Goal: Task Accomplishment & Management: Manage account settings

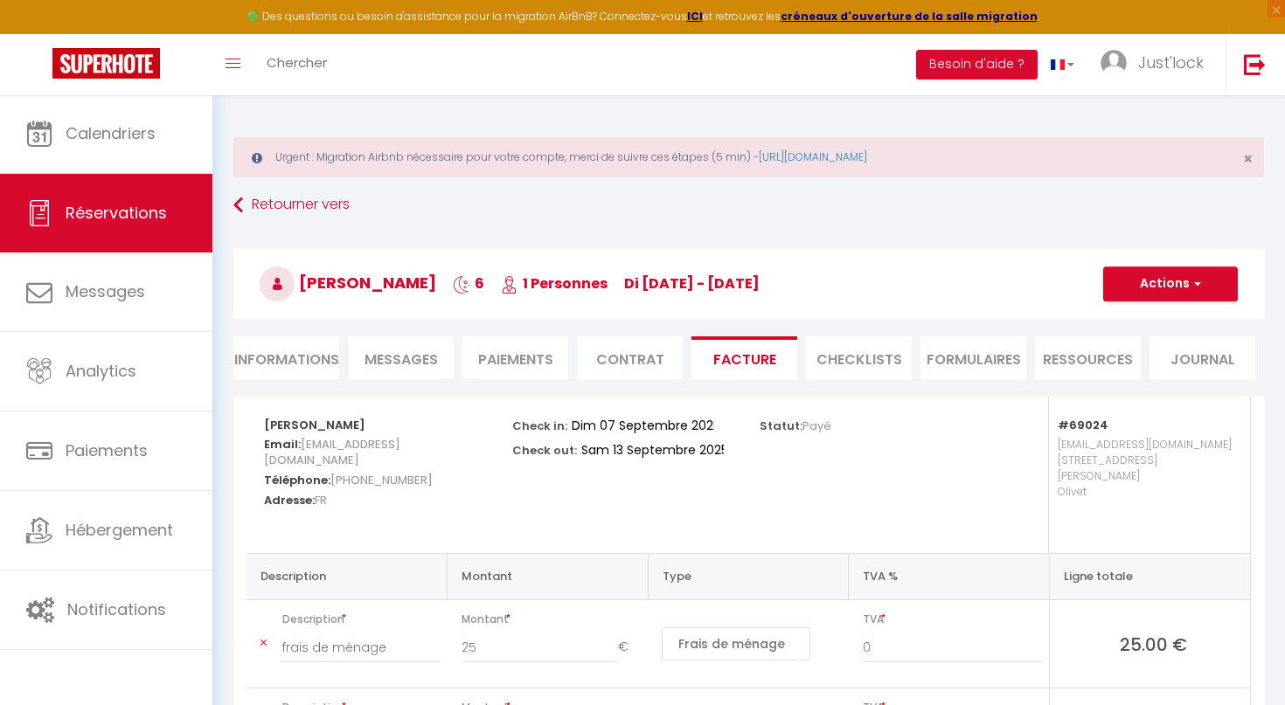
select select "cleaning"
select select "other"
select select "taxes"
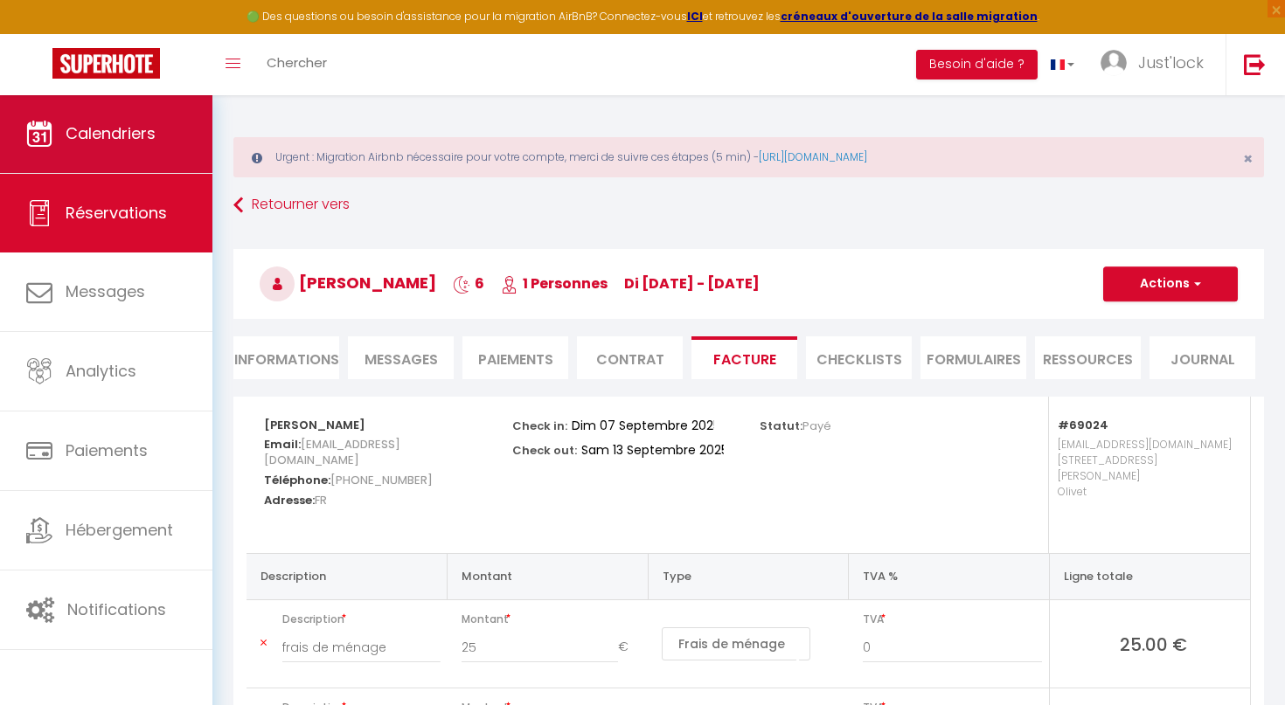
click at [187, 122] on link "Calendriers" at bounding box center [106, 133] width 212 height 79
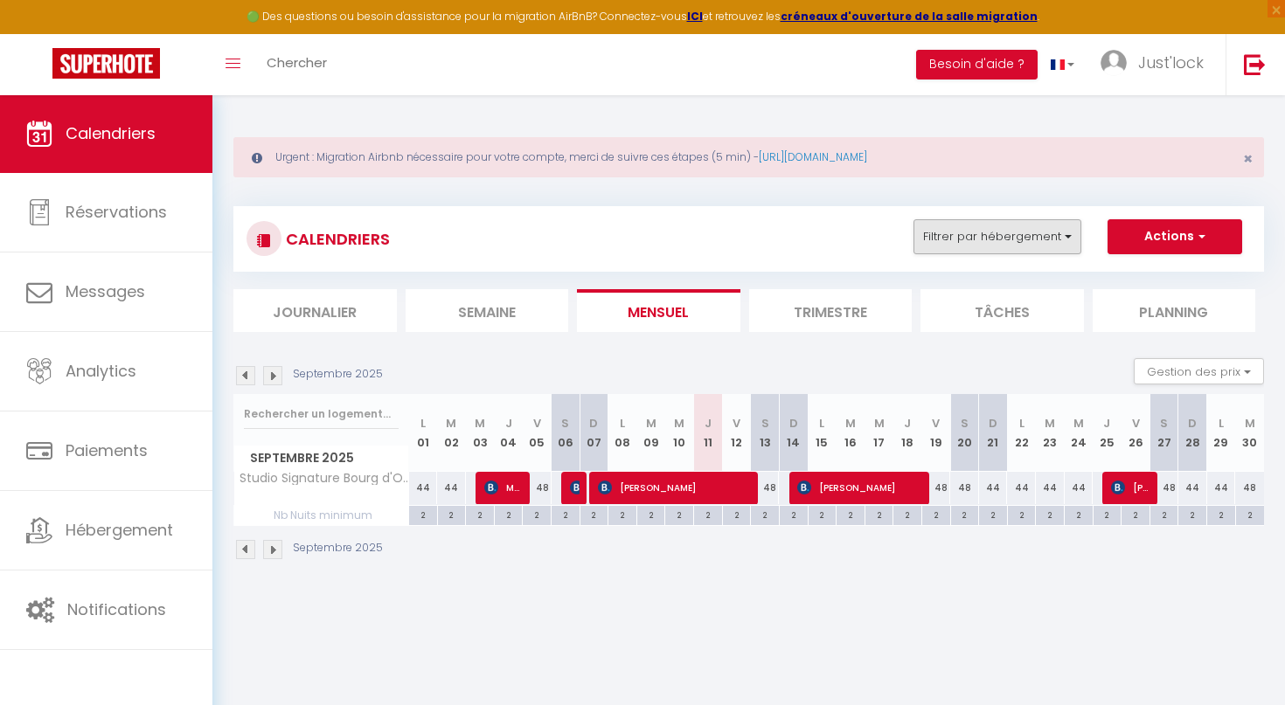
click at [1021, 245] on button "Filtrer par hébergement" at bounding box center [997, 236] width 168 height 35
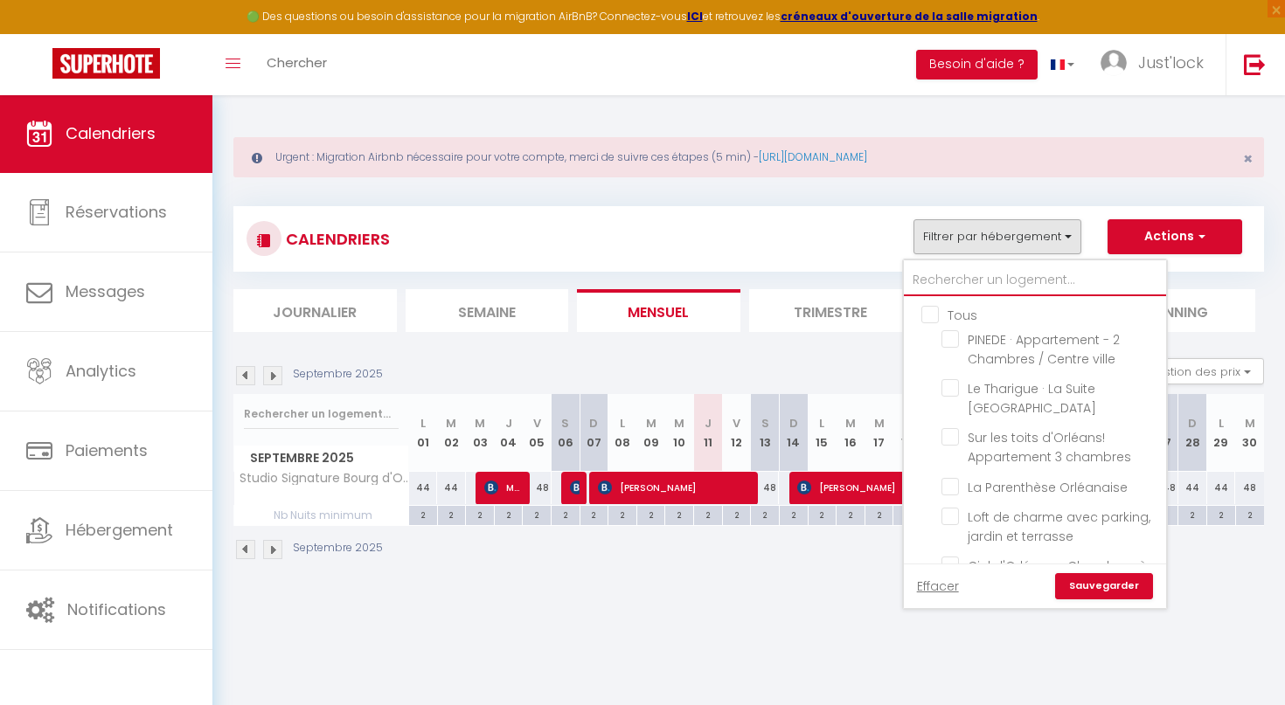
click at [953, 272] on input "text" at bounding box center [1035, 280] width 262 height 31
type input "m"
checkbox input "false"
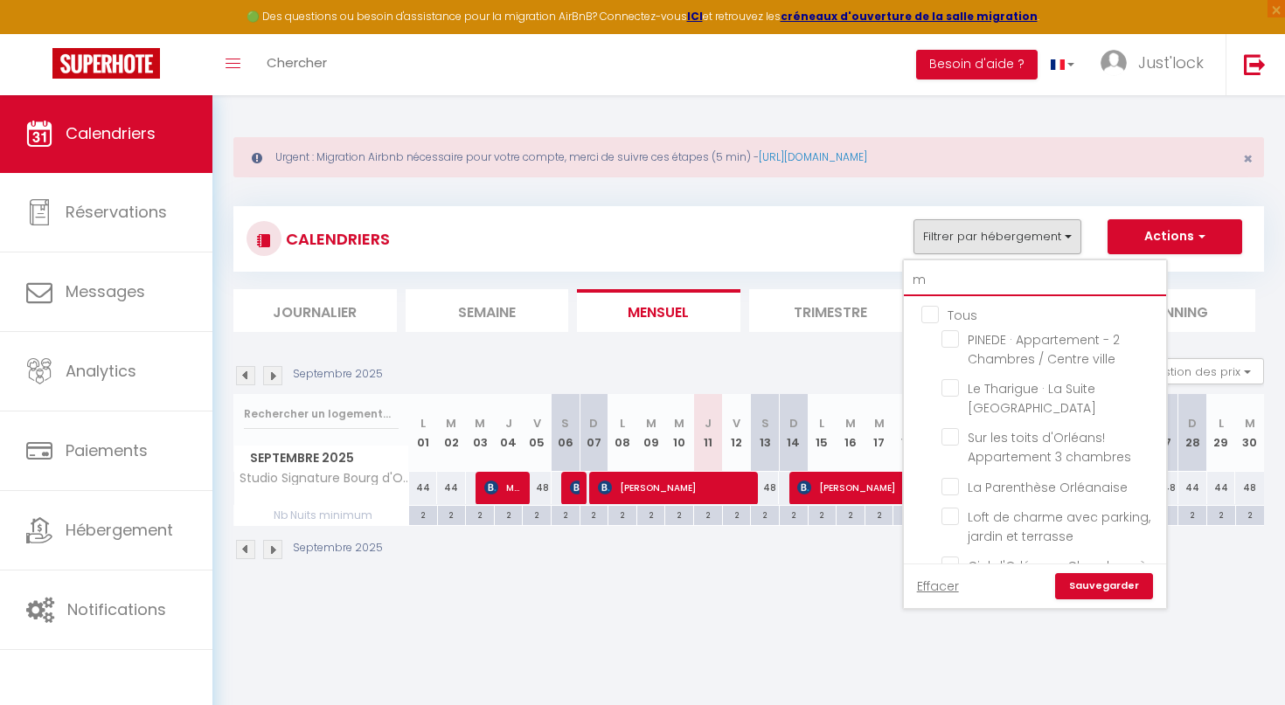
checkbox input "false"
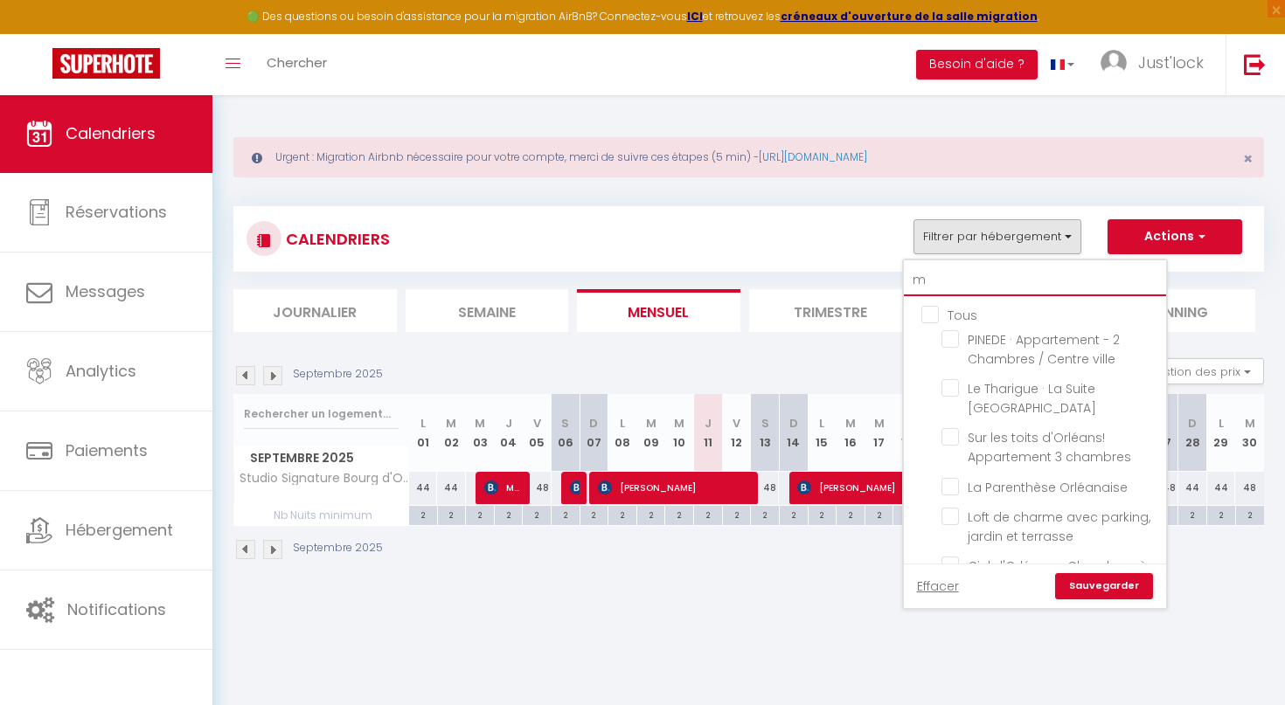
checkbox input "false"
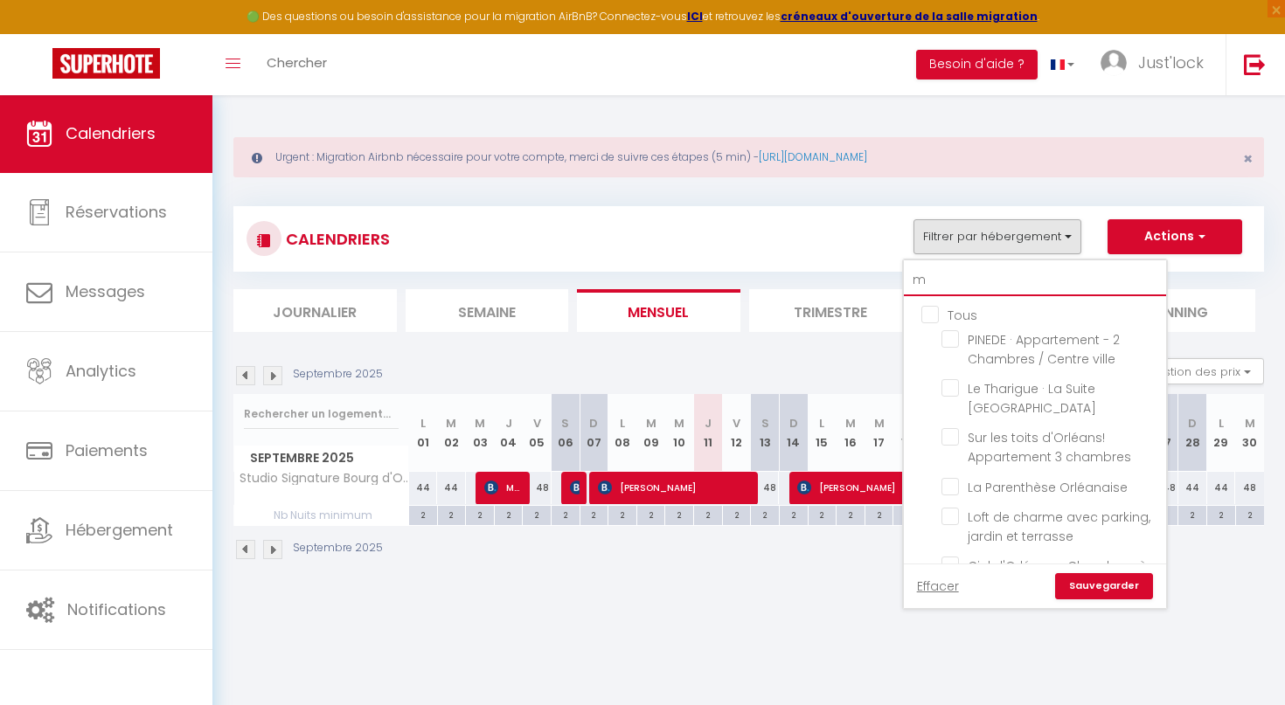
checkbox input "false"
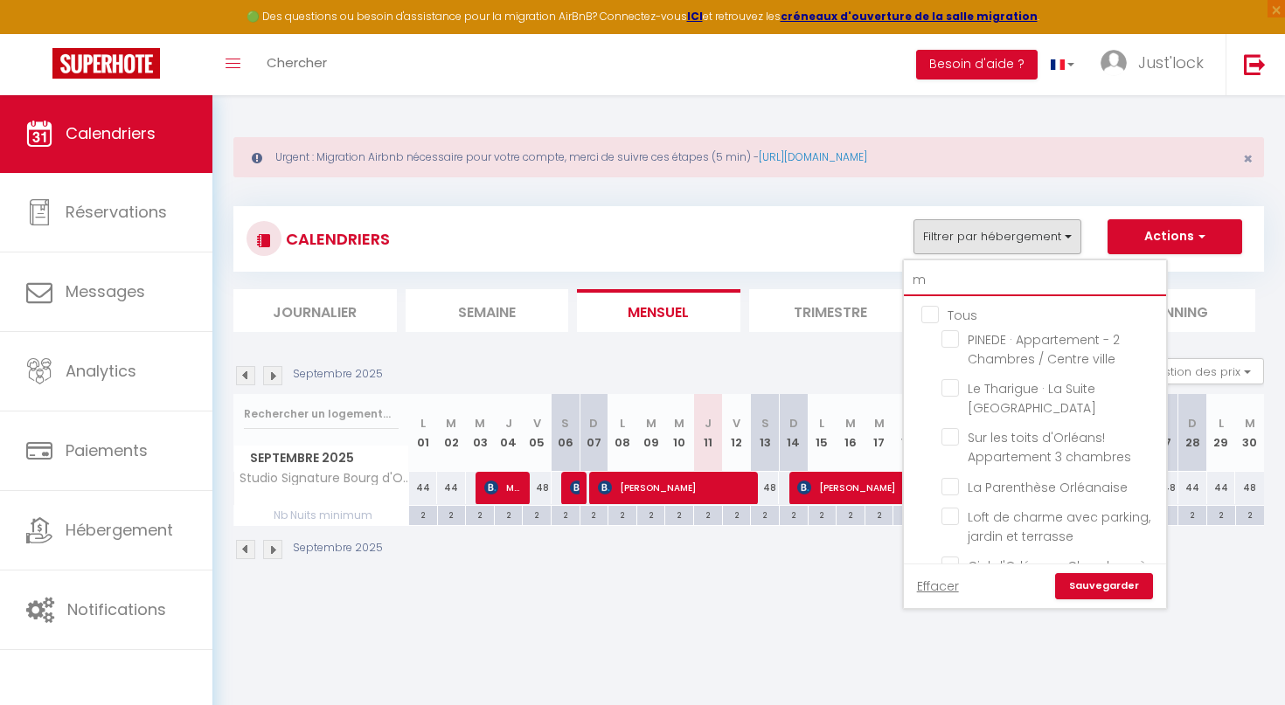
checkbox input "false"
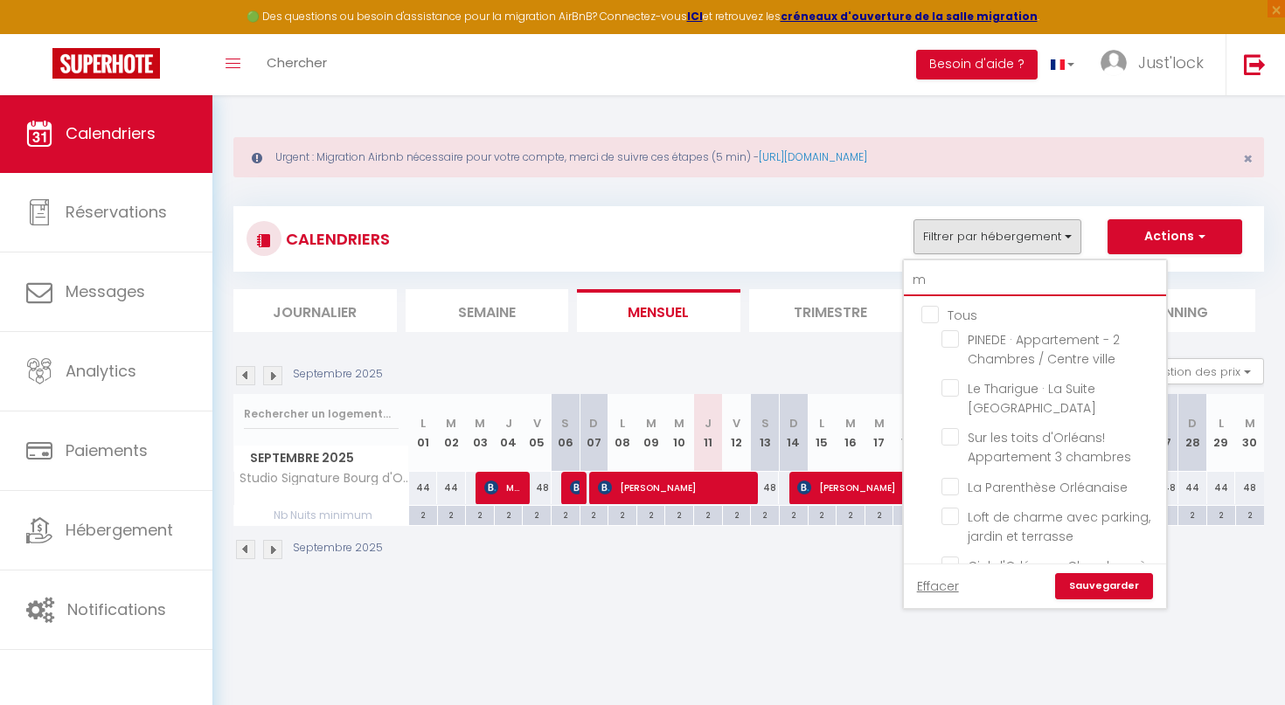
checkbox input "false"
type input "ma"
checkbox input "false"
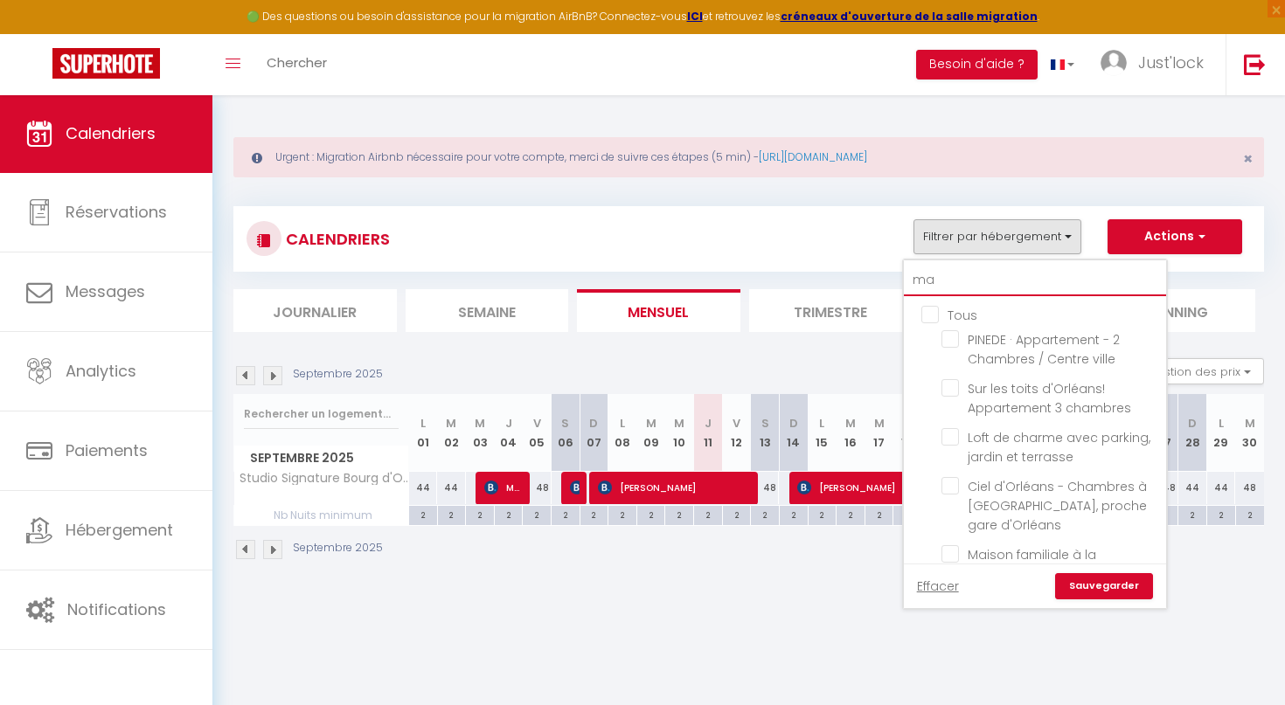
checkbox input "false"
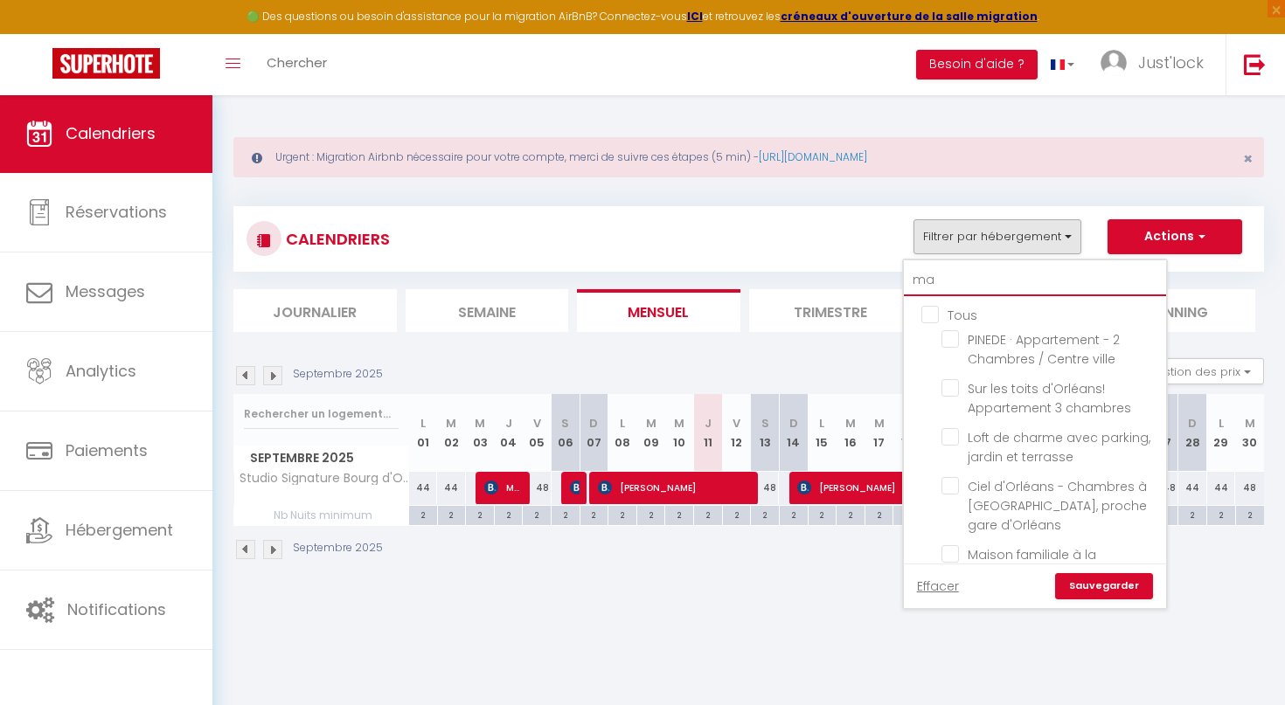
checkbox input "false"
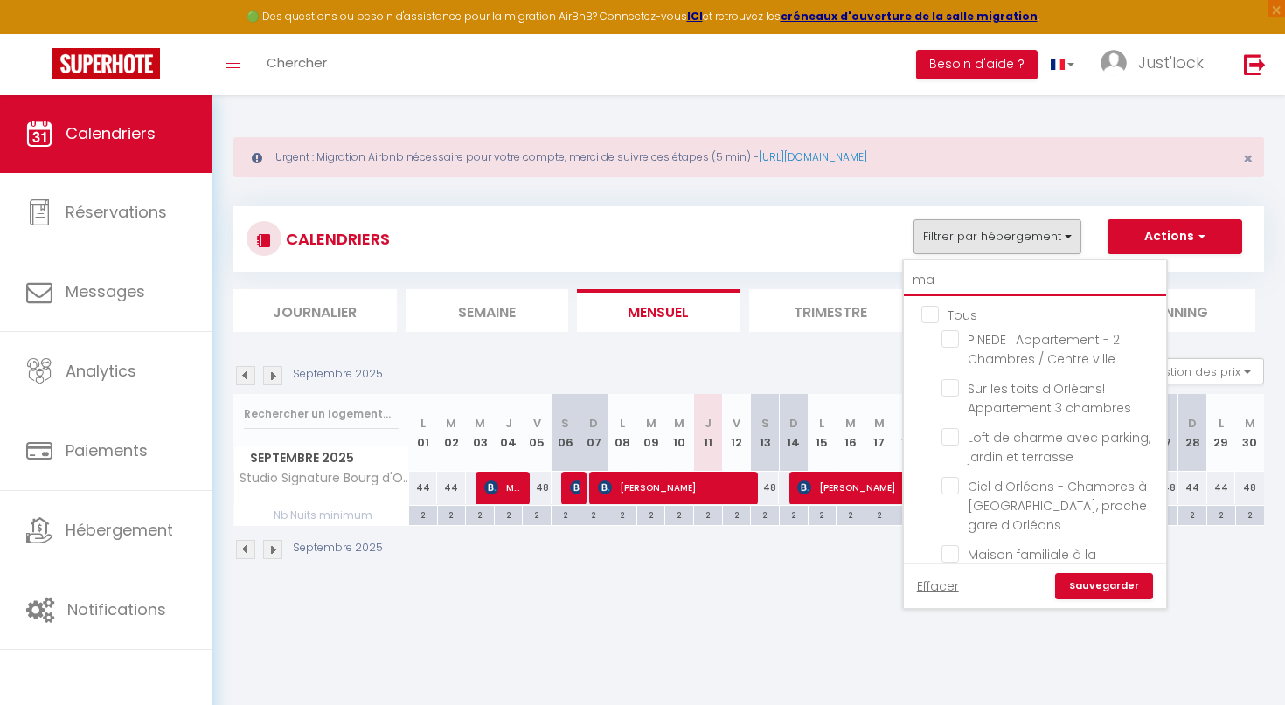
checkbox input "false"
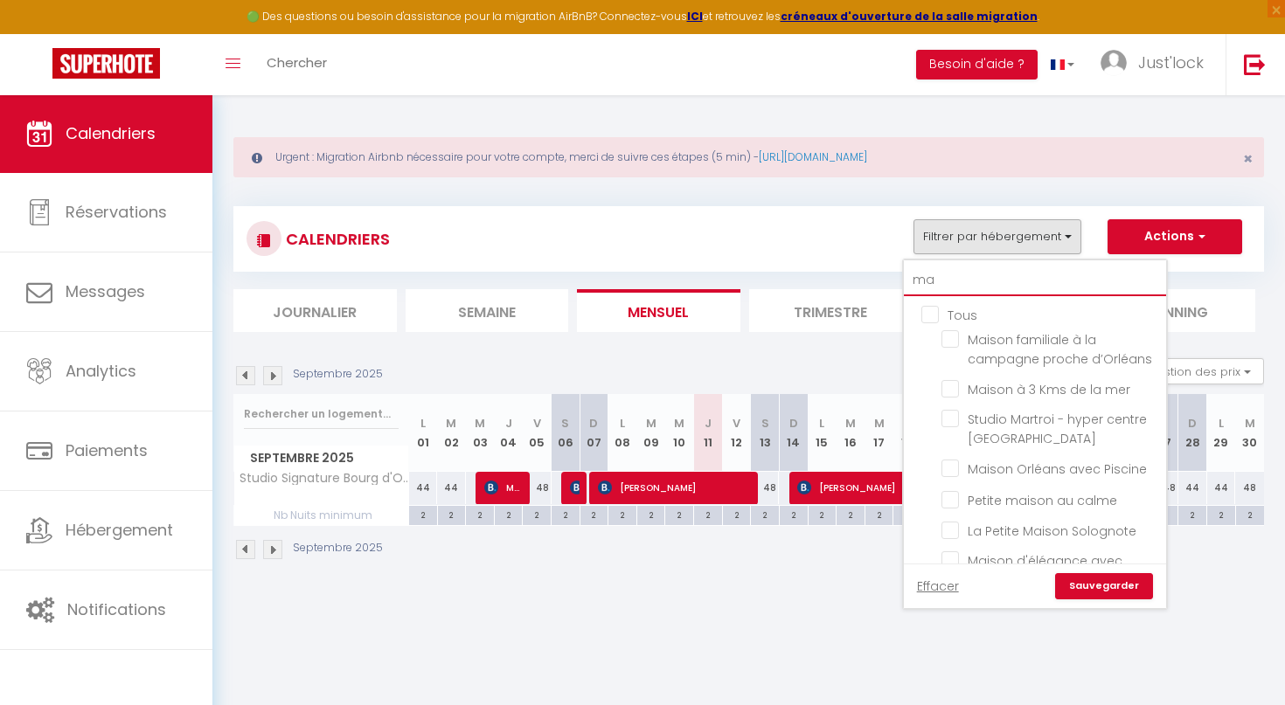
type input "mai"
checkbox input "false"
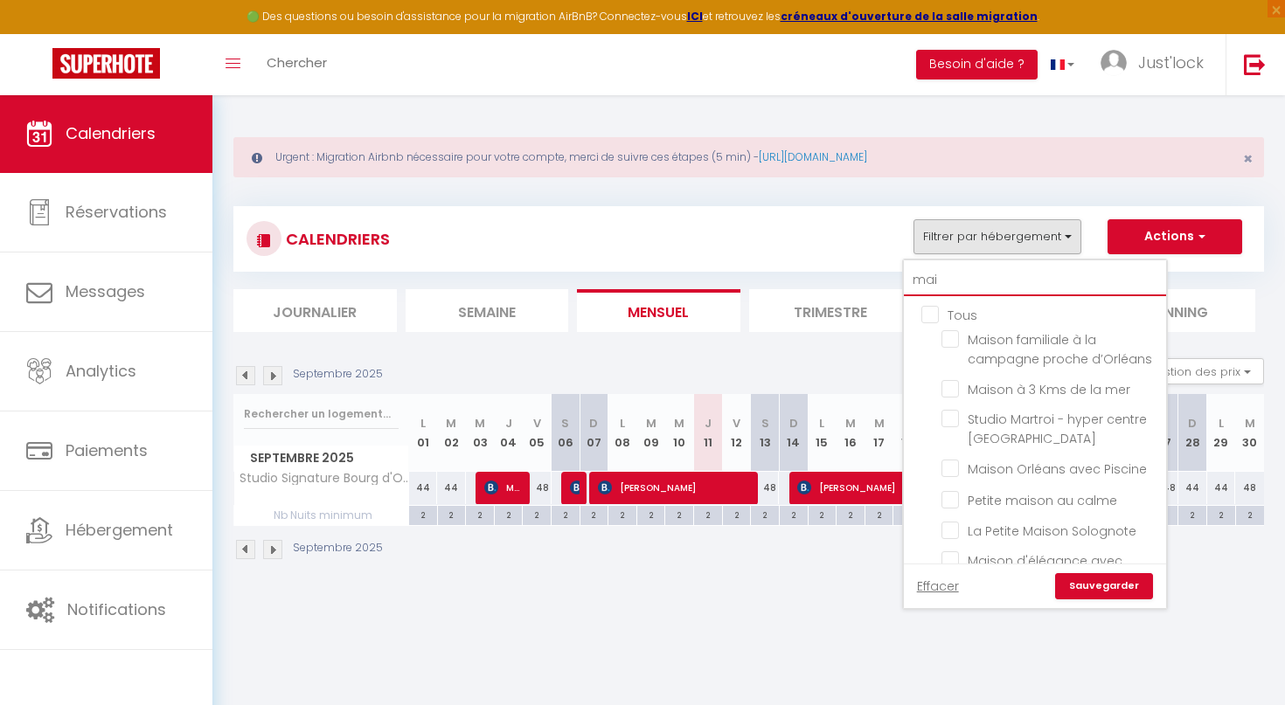
checkbox input "false"
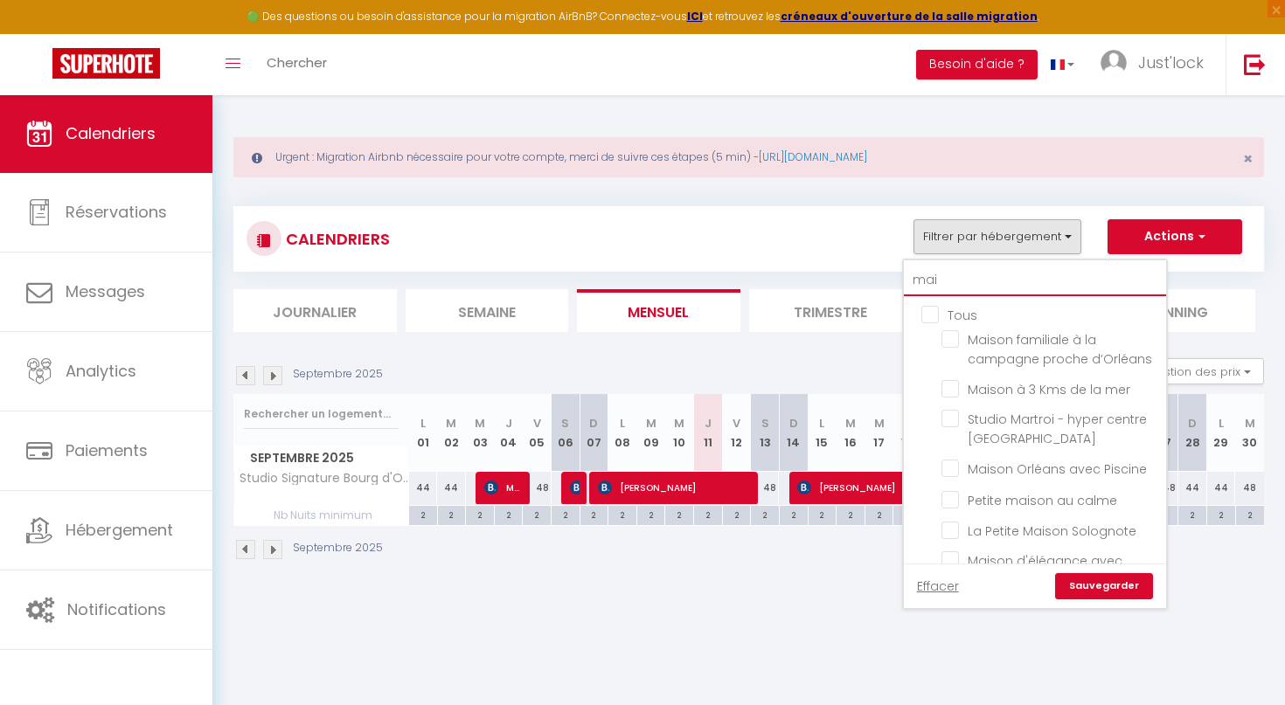
checkbox input "false"
type input "mais"
checkbox input "false"
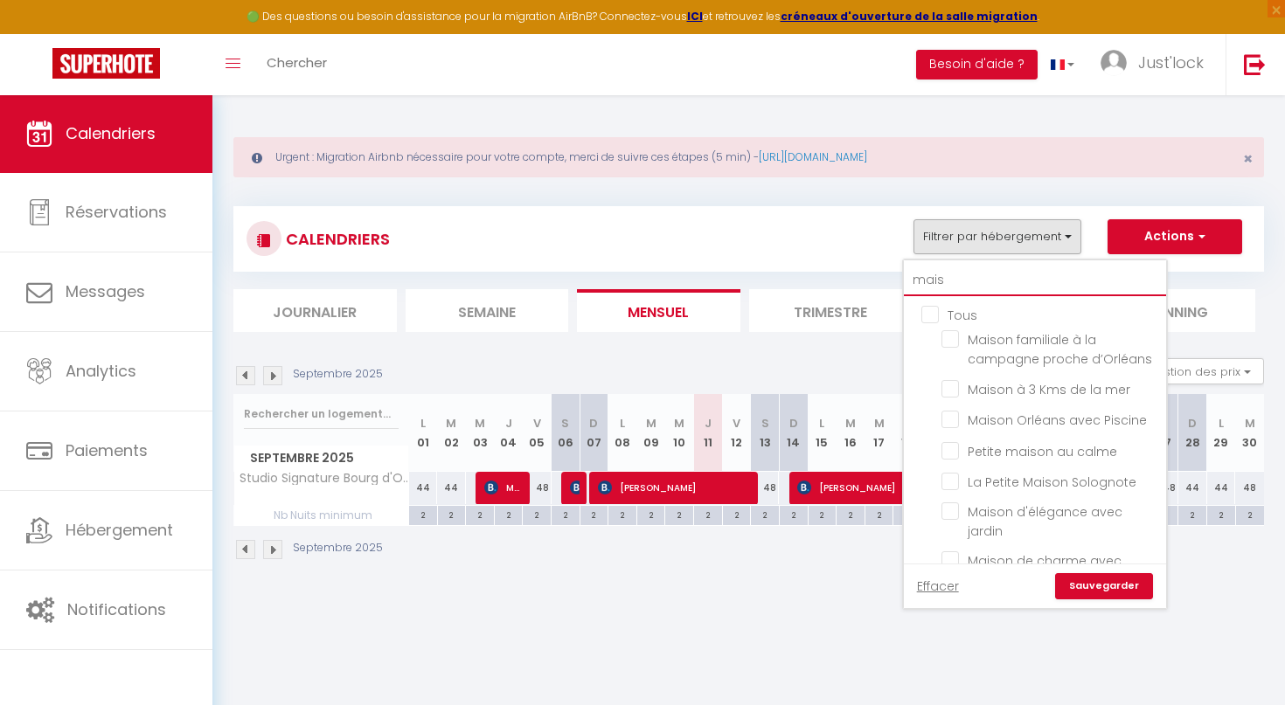
checkbox input "false"
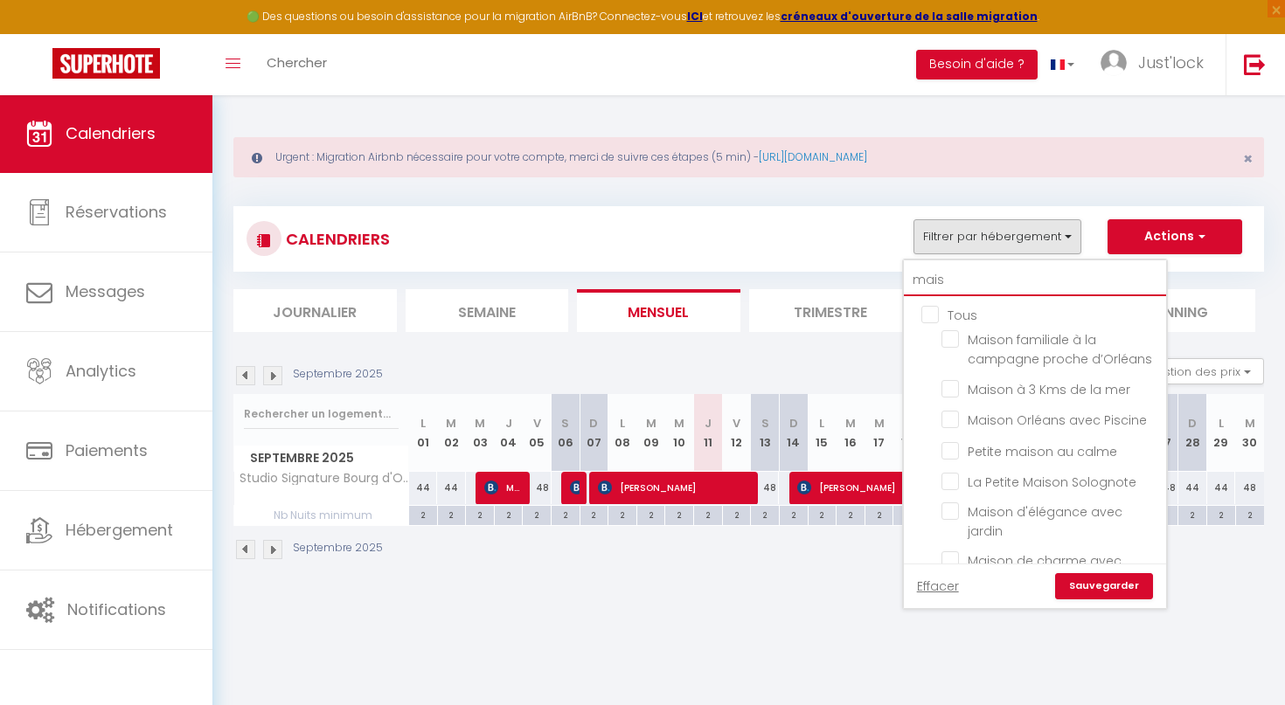
checkbox input "false"
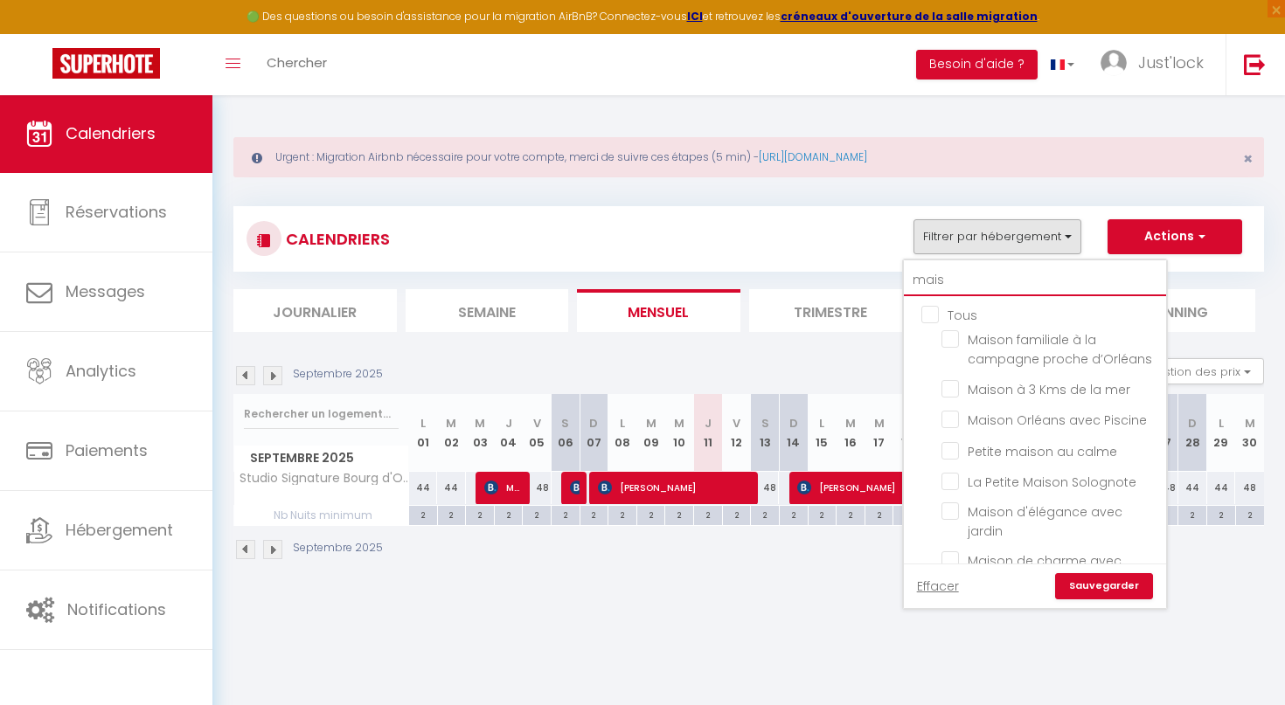
checkbox input "false"
type input "maiso"
checkbox input "false"
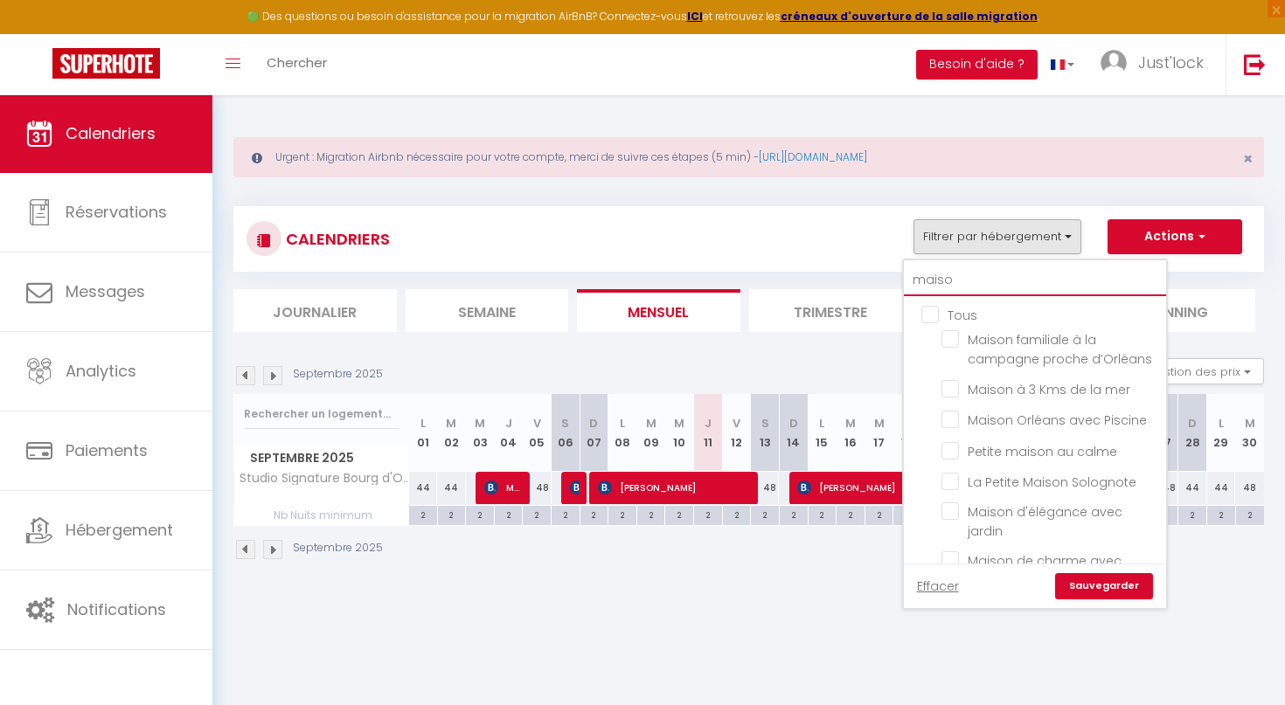
checkbox input "false"
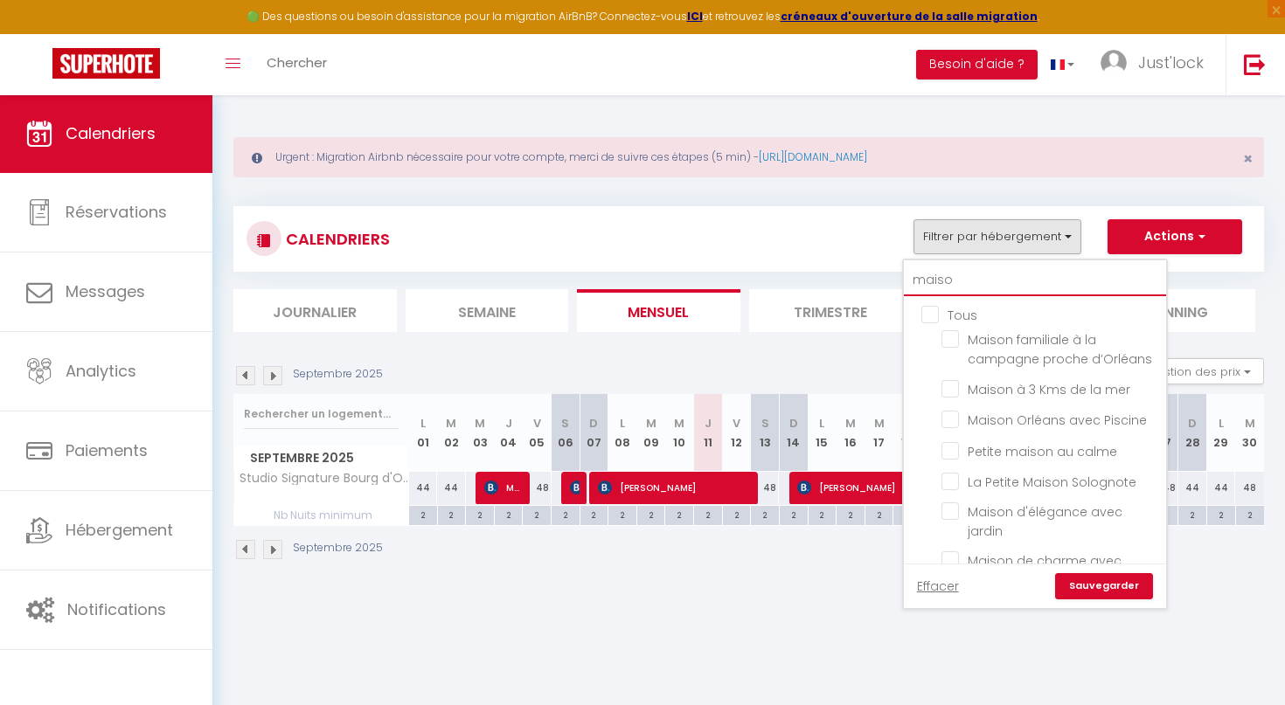
checkbox input "false"
type input "maison"
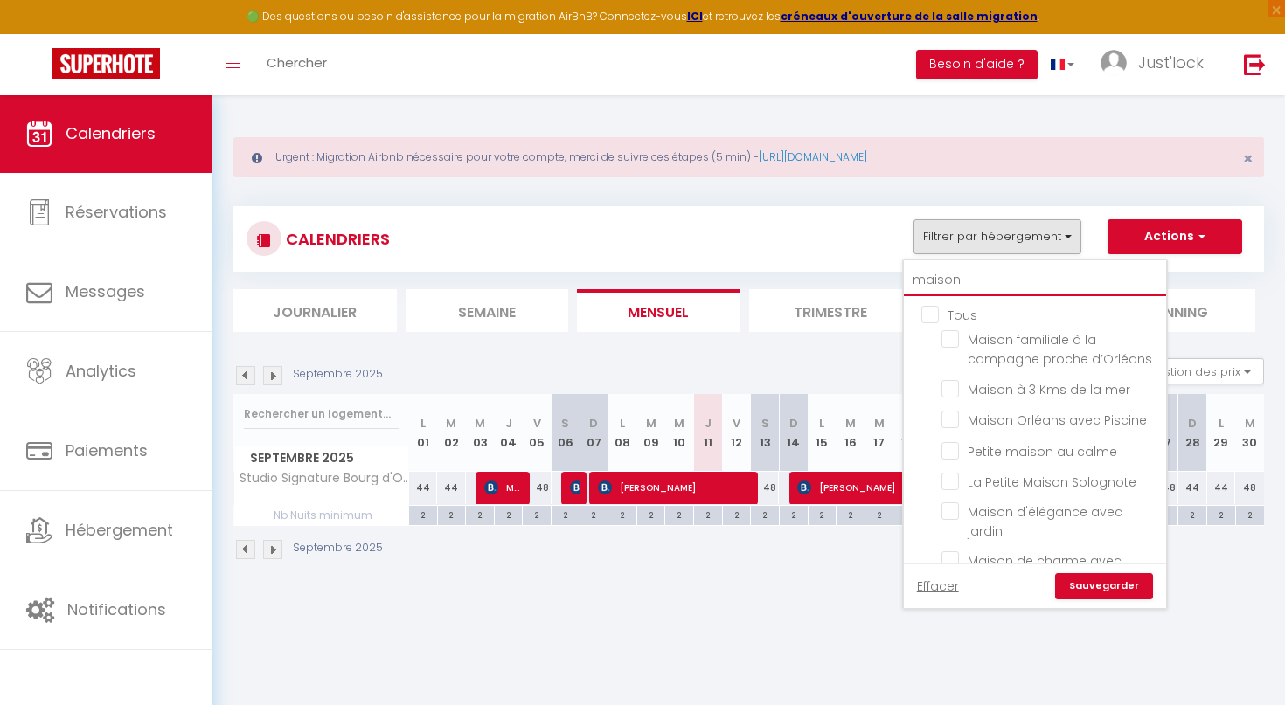
checkbox input "false"
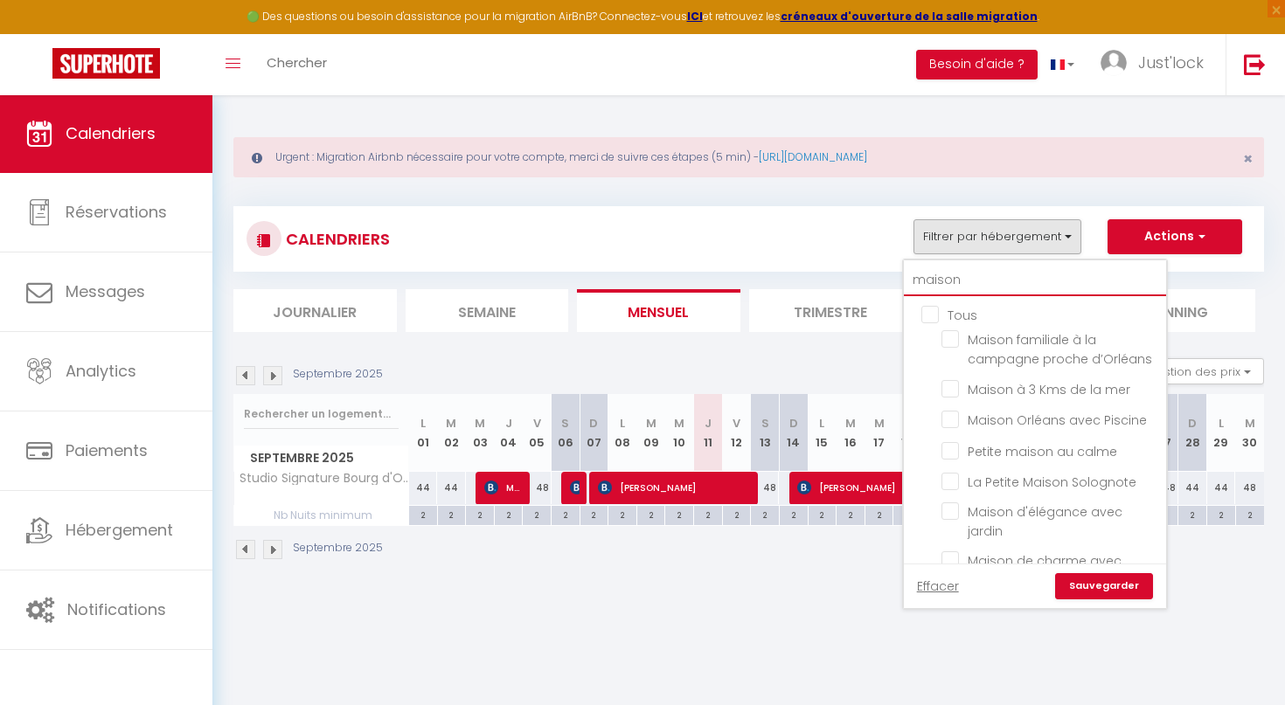
checkbox input "false"
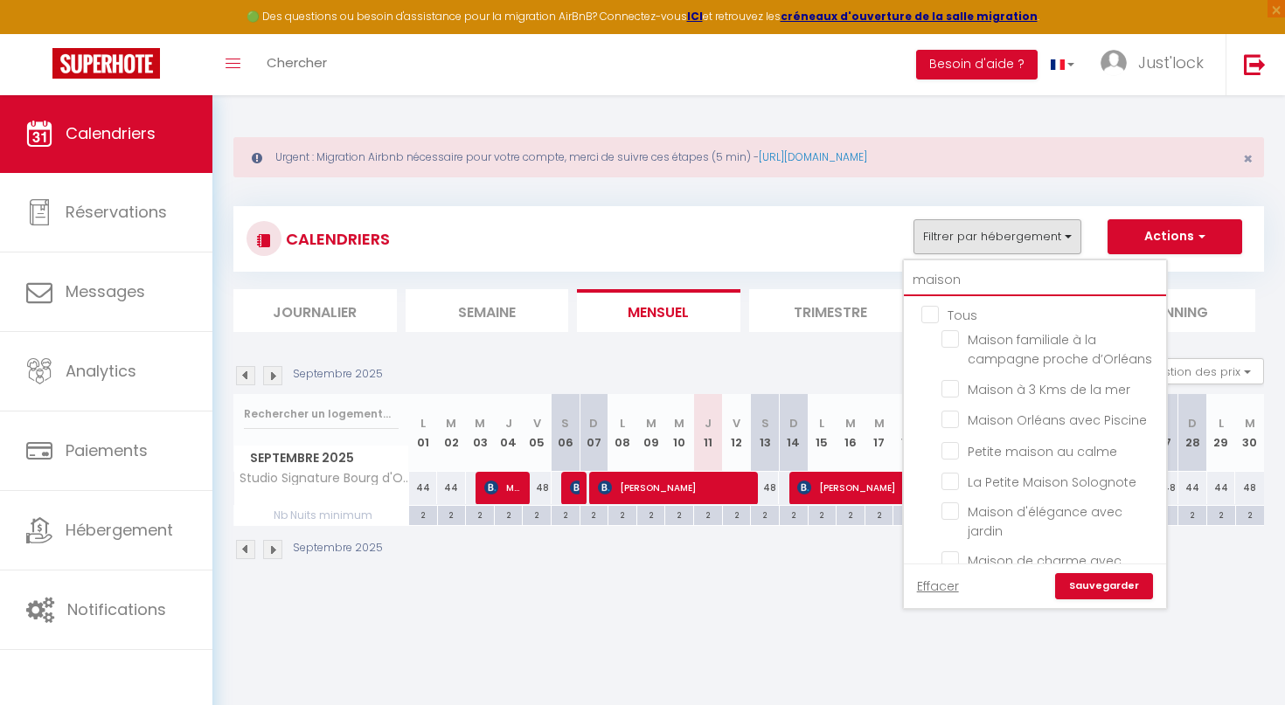
checkbox input "false"
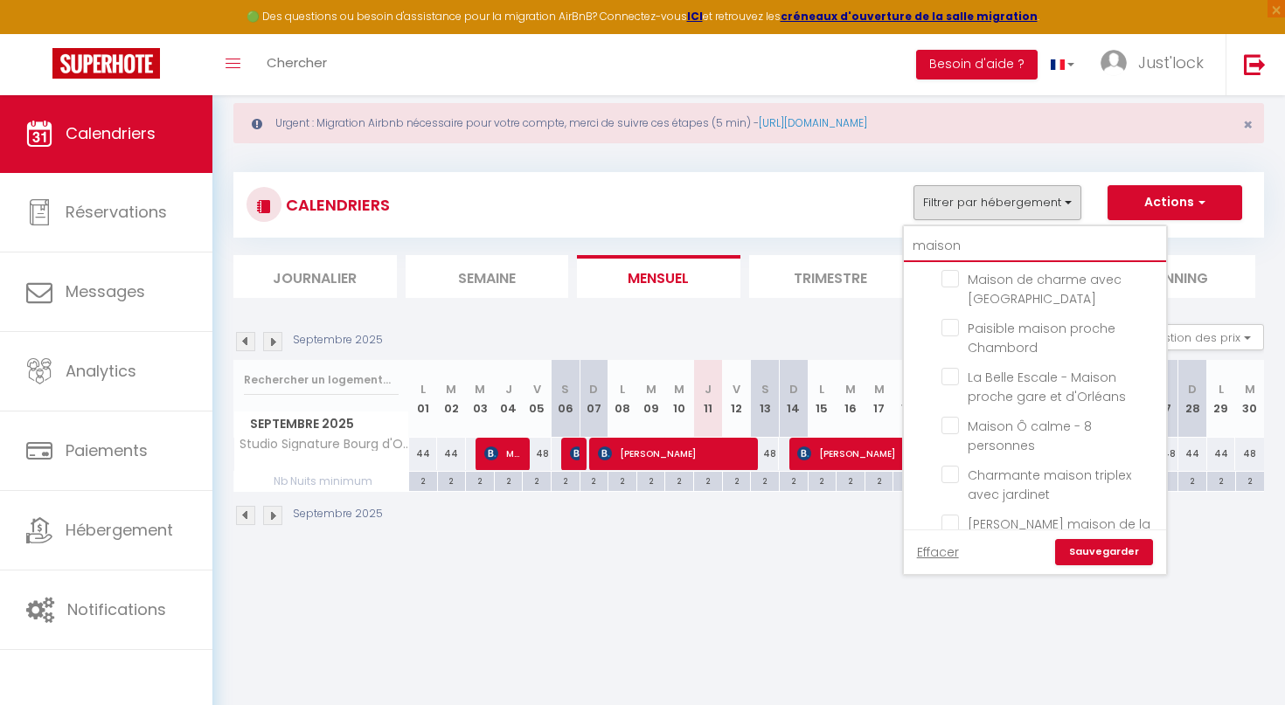
scroll to position [50, 0]
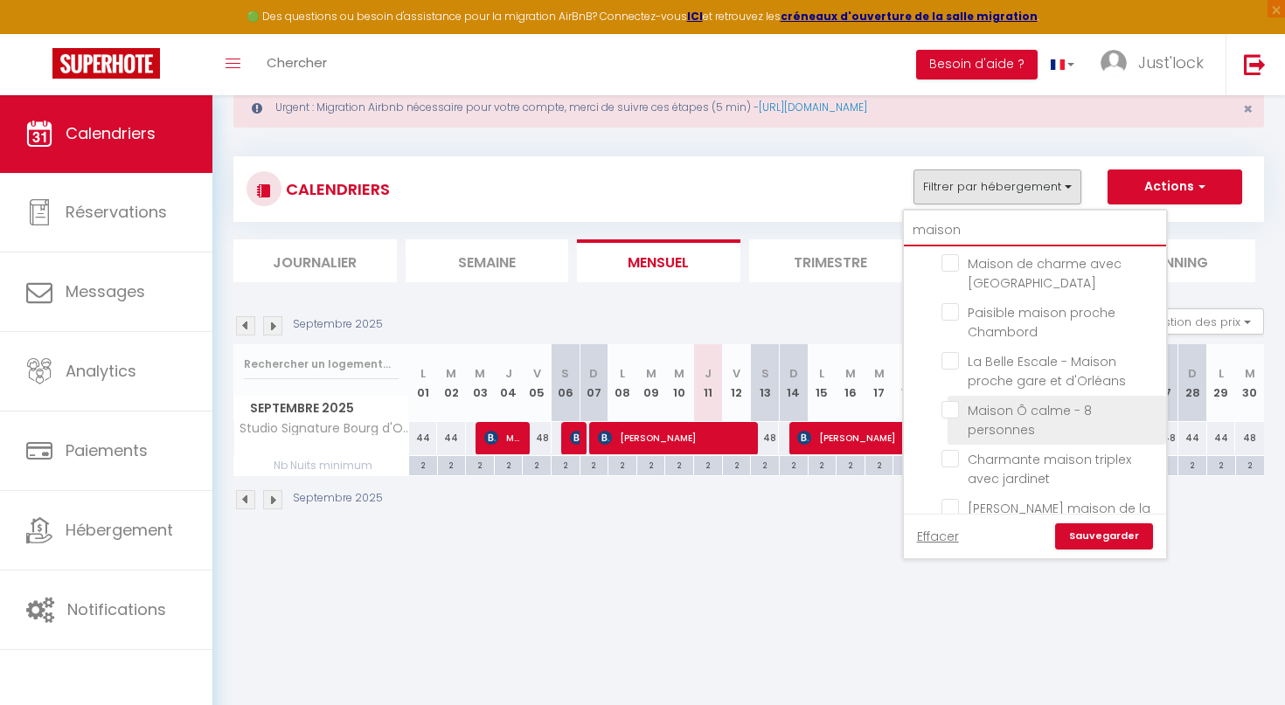
type input "maison"
click at [953, 401] on input "Maison Ô calme - 8 personnes" at bounding box center [1050, 409] width 218 height 17
checkbox input "true"
checkbox input "false"
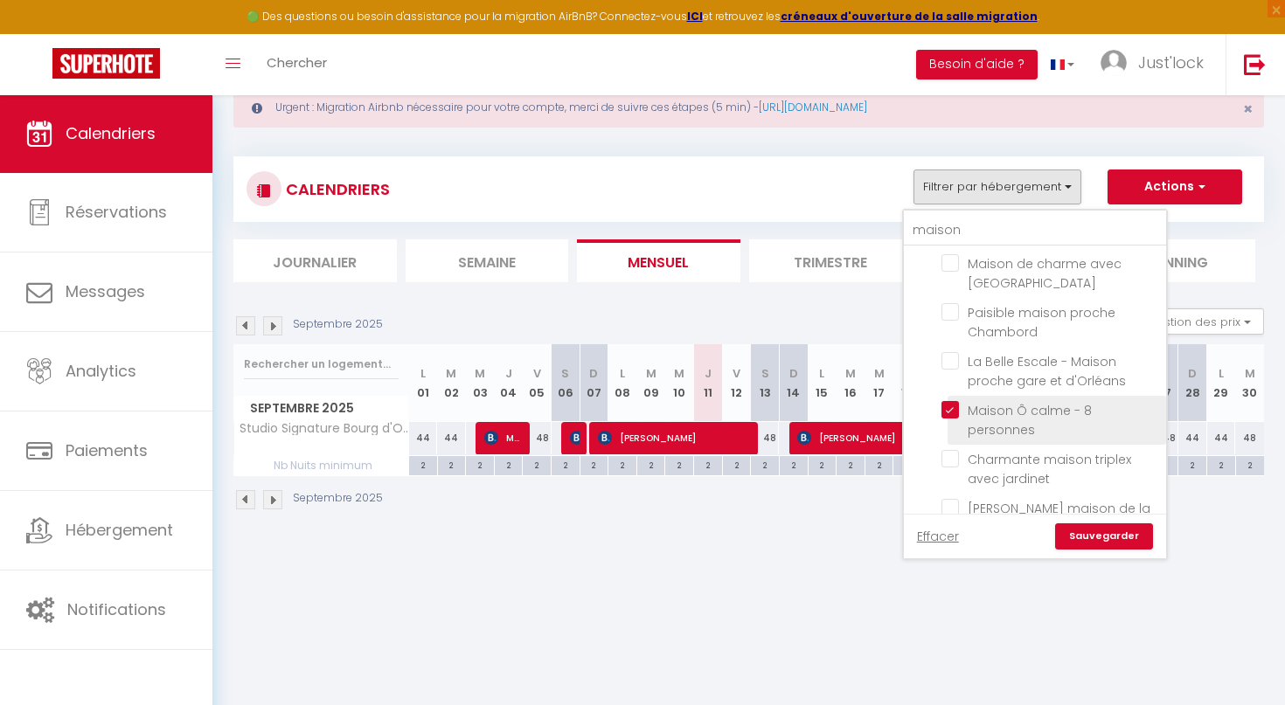
checkbox input "false"
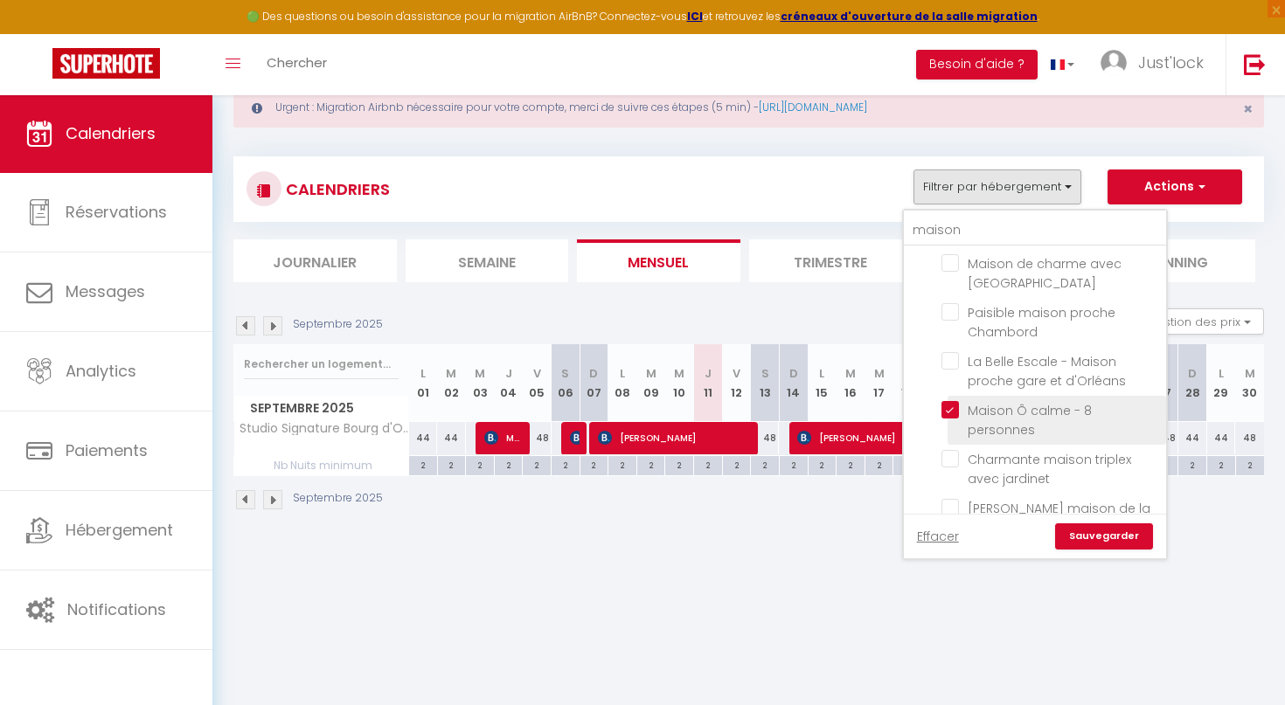
checkbox input "false"
click at [1137, 533] on link "Sauvegarder" at bounding box center [1104, 536] width 98 height 26
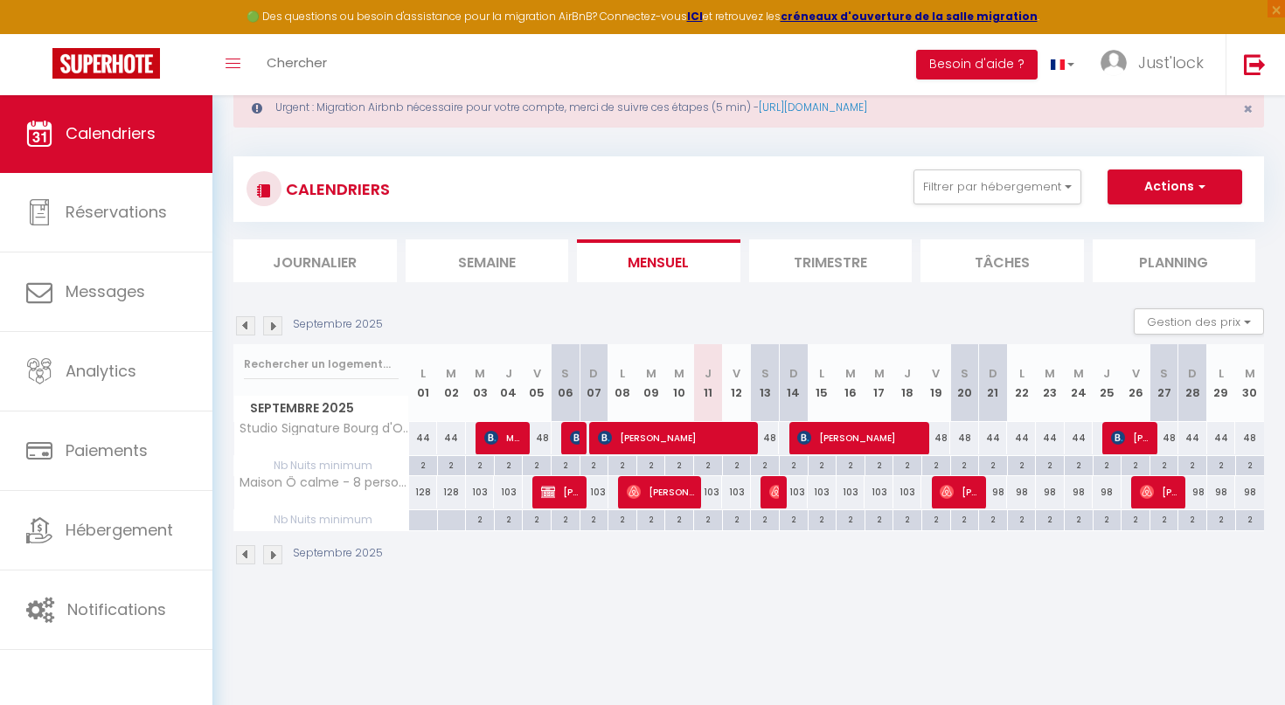
click at [276, 322] on img at bounding box center [272, 325] width 19 height 19
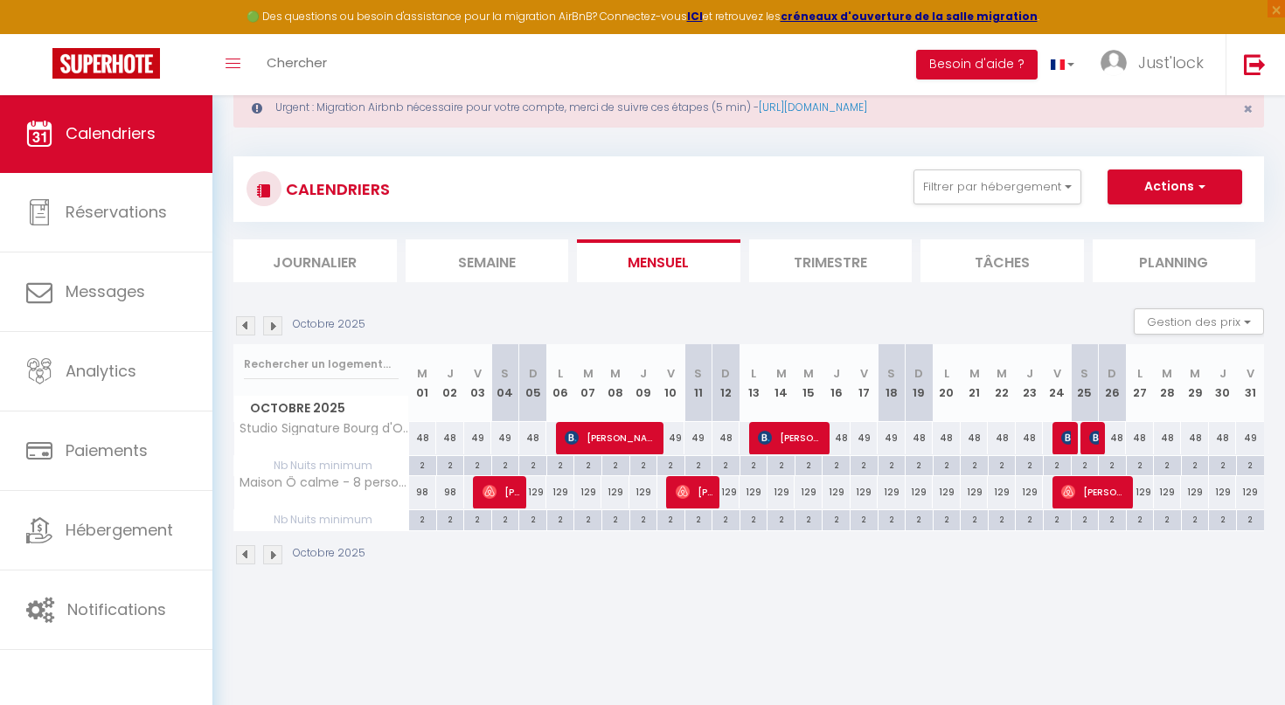
click at [537, 490] on div "129" at bounding box center [533, 492] width 28 height 32
type input "129"
type input "Dim 05 Octobre 2025"
type input "Lun 06 Octobre 2025"
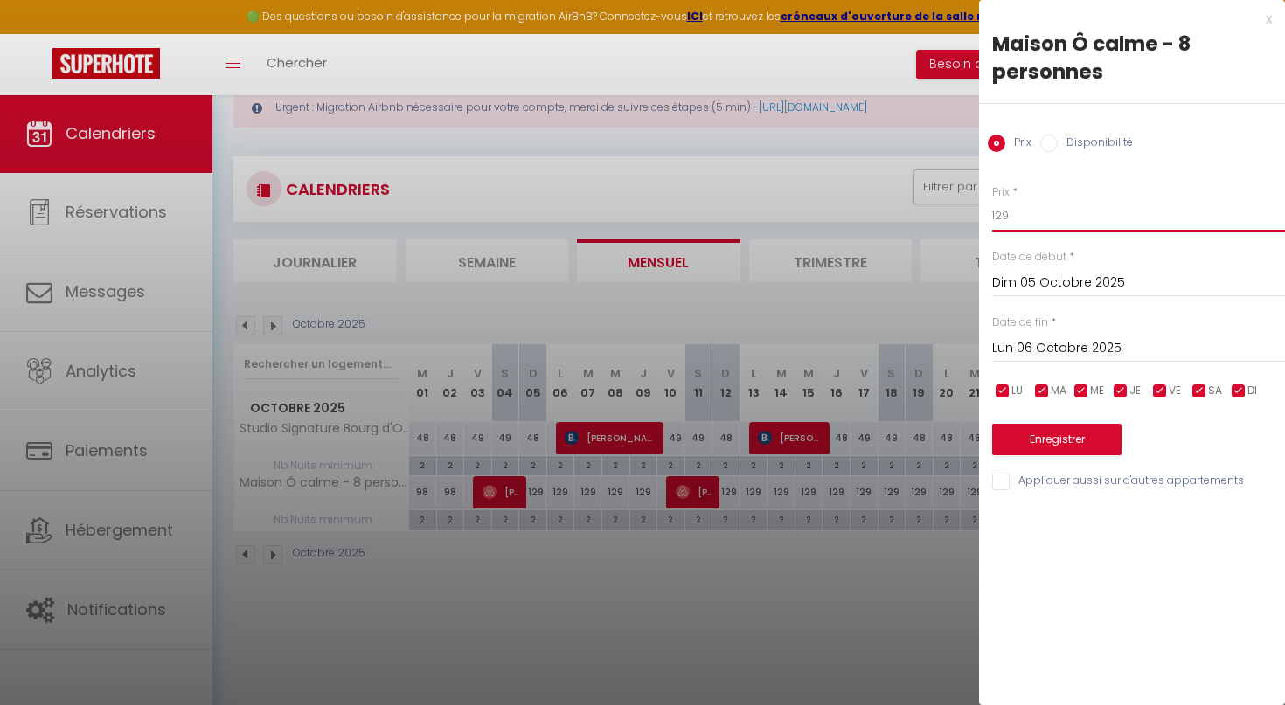
click at [1035, 211] on input "129" at bounding box center [1138, 215] width 293 height 31
type input "1"
type input "98"
click at [1091, 350] on input "Lun 06 Octobre 2025" at bounding box center [1138, 348] width 293 height 23
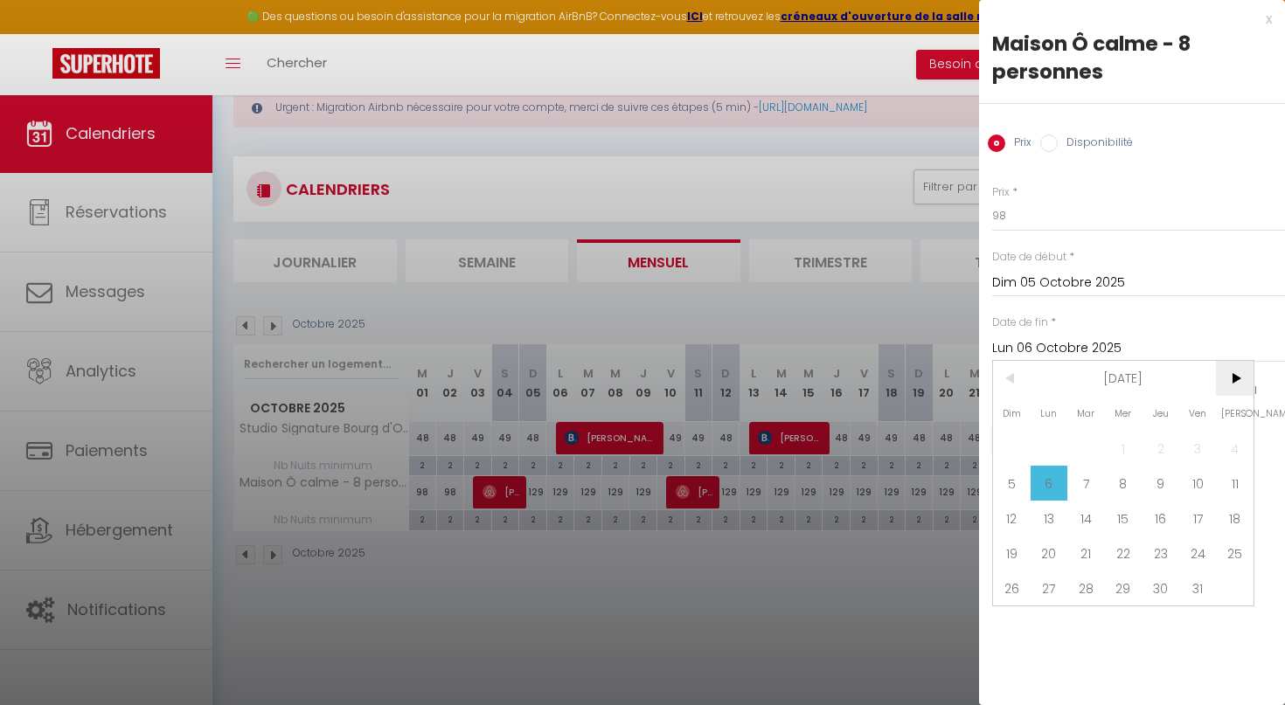
click at [1216, 385] on span ">" at bounding box center [1235, 378] width 38 height 35
click at [1232, 551] on span "22" at bounding box center [1235, 553] width 38 height 35
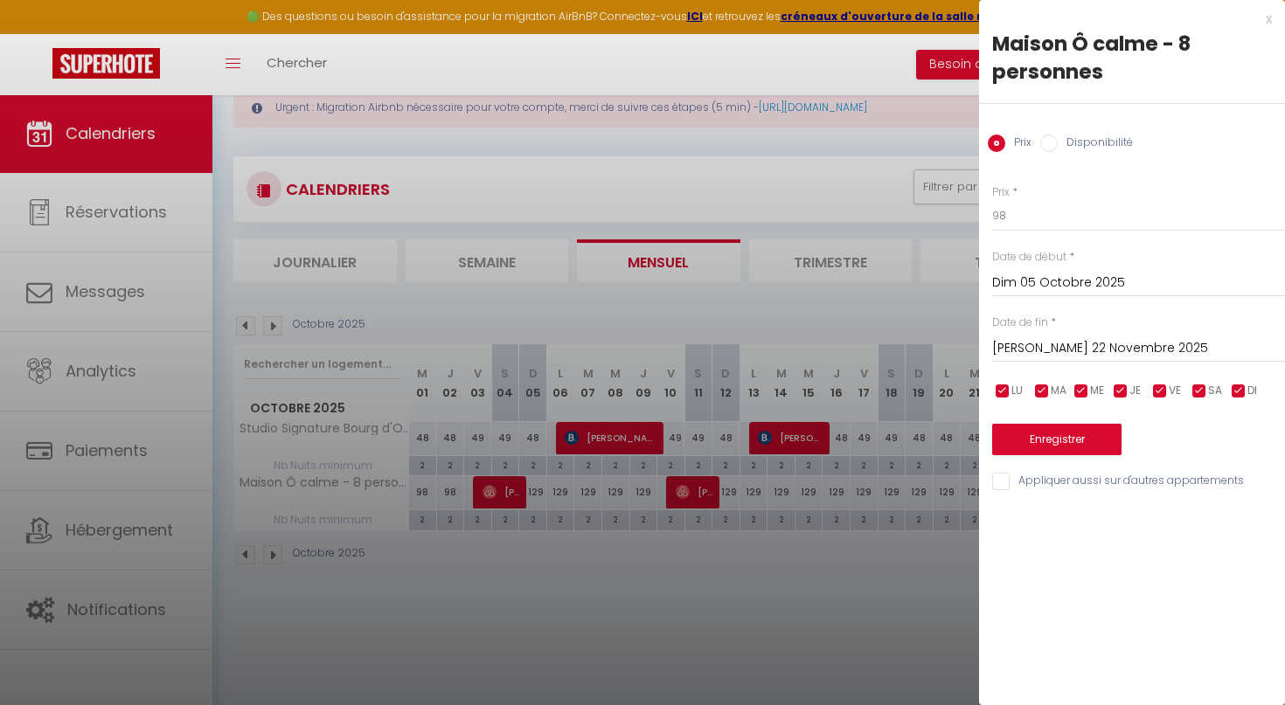
click at [1105, 337] on input "[PERSON_NAME] 22 Novembre 2025" at bounding box center [1138, 348] width 293 height 23
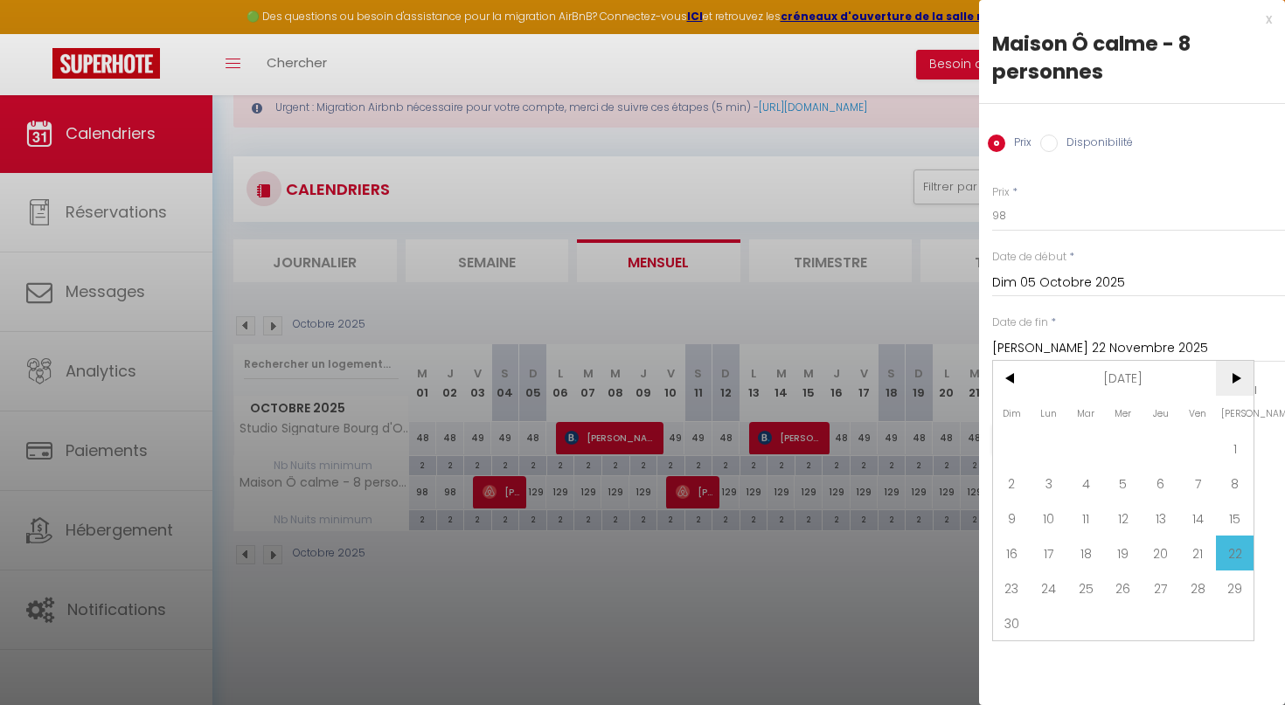
click at [1229, 382] on span ">" at bounding box center [1235, 378] width 38 height 35
click at [1217, 516] on span "20" at bounding box center [1235, 518] width 38 height 35
type input "[PERSON_NAME] 20 Décembre 2025"
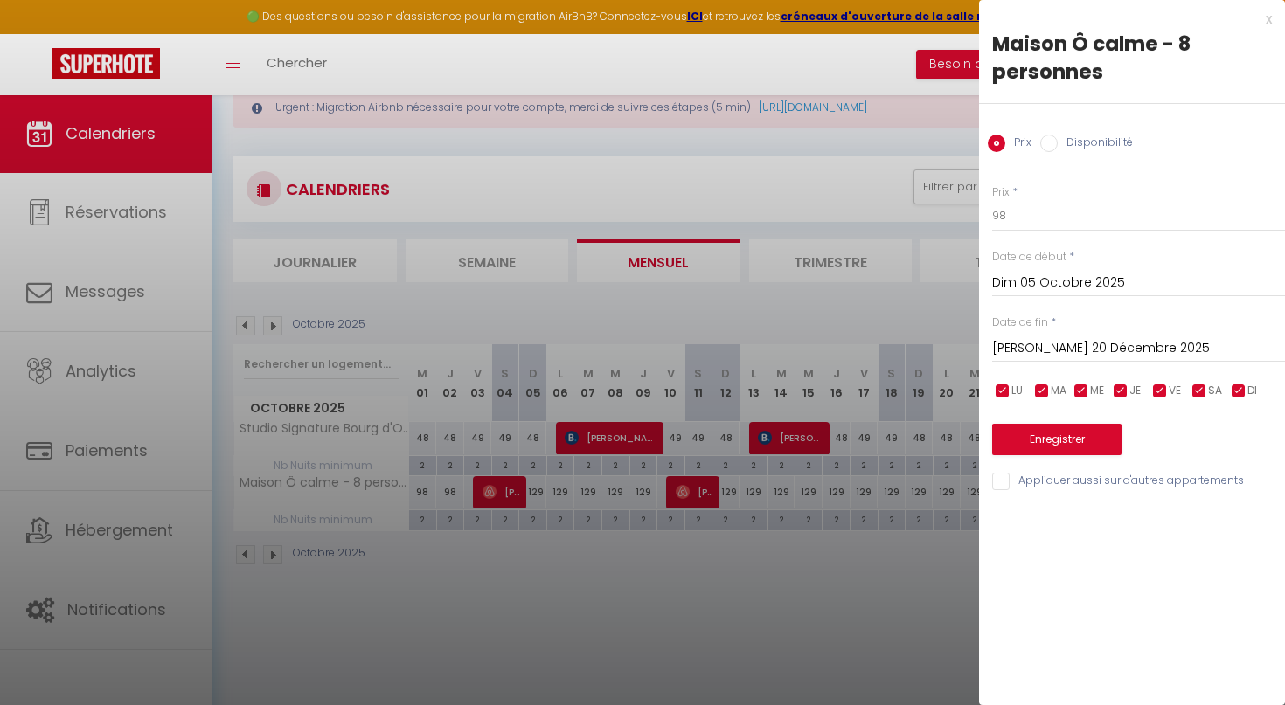
click at [1043, 431] on button "Enregistrer" at bounding box center [1056, 439] width 129 height 31
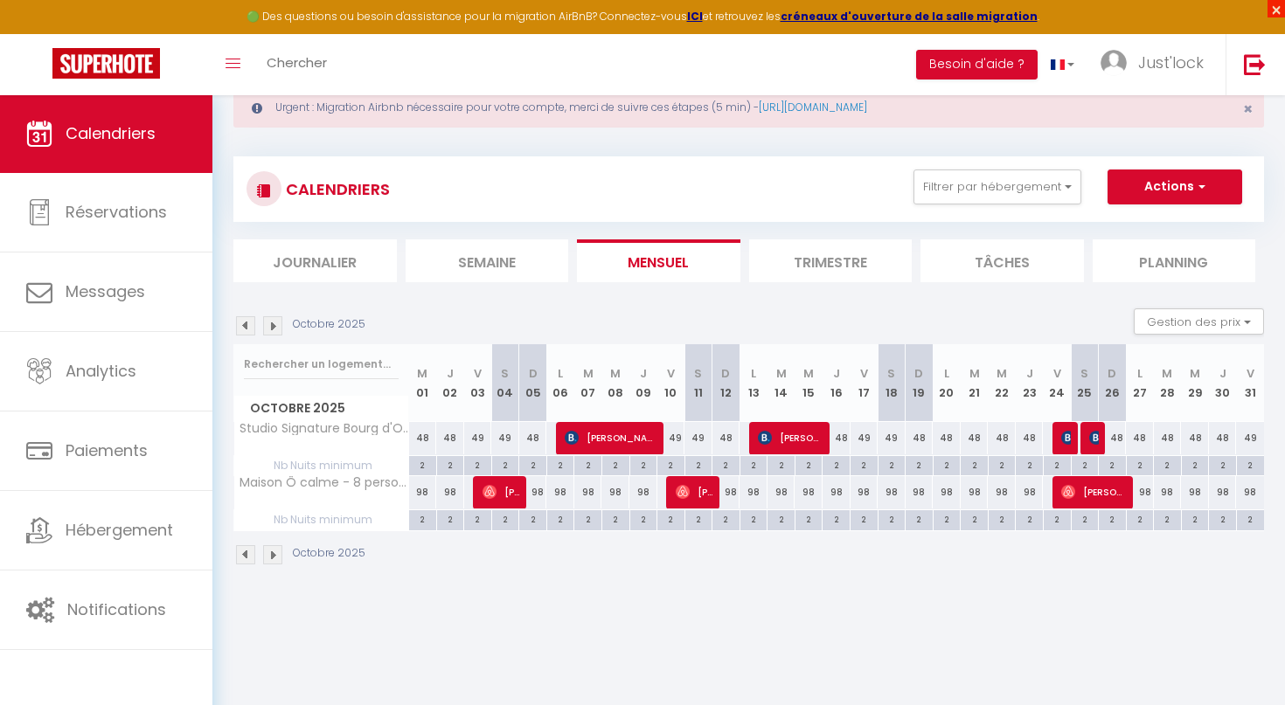
click at [1279, 11] on span "×" at bounding box center [1275, 8] width 17 height 17
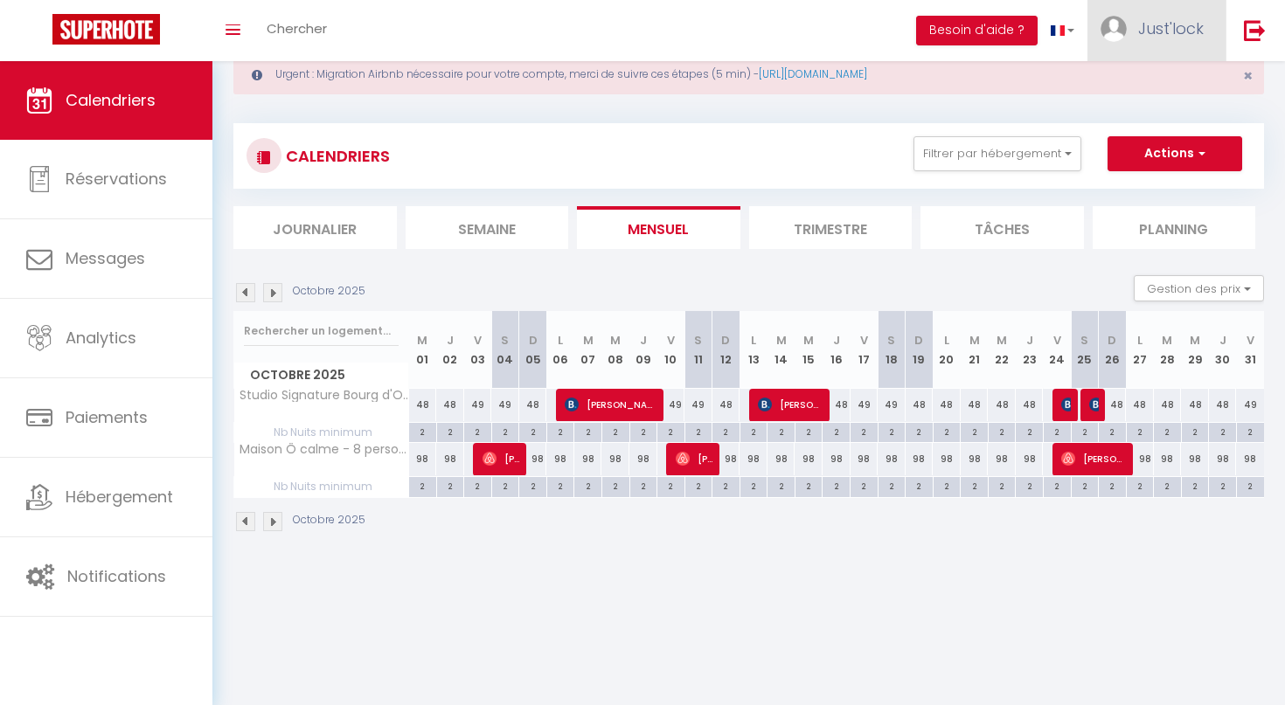
click at [1140, 27] on span "Just'lock" at bounding box center [1171, 28] width 66 height 22
click at [1150, 119] on link "Équipe" at bounding box center [1155, 119] width 129 height 30
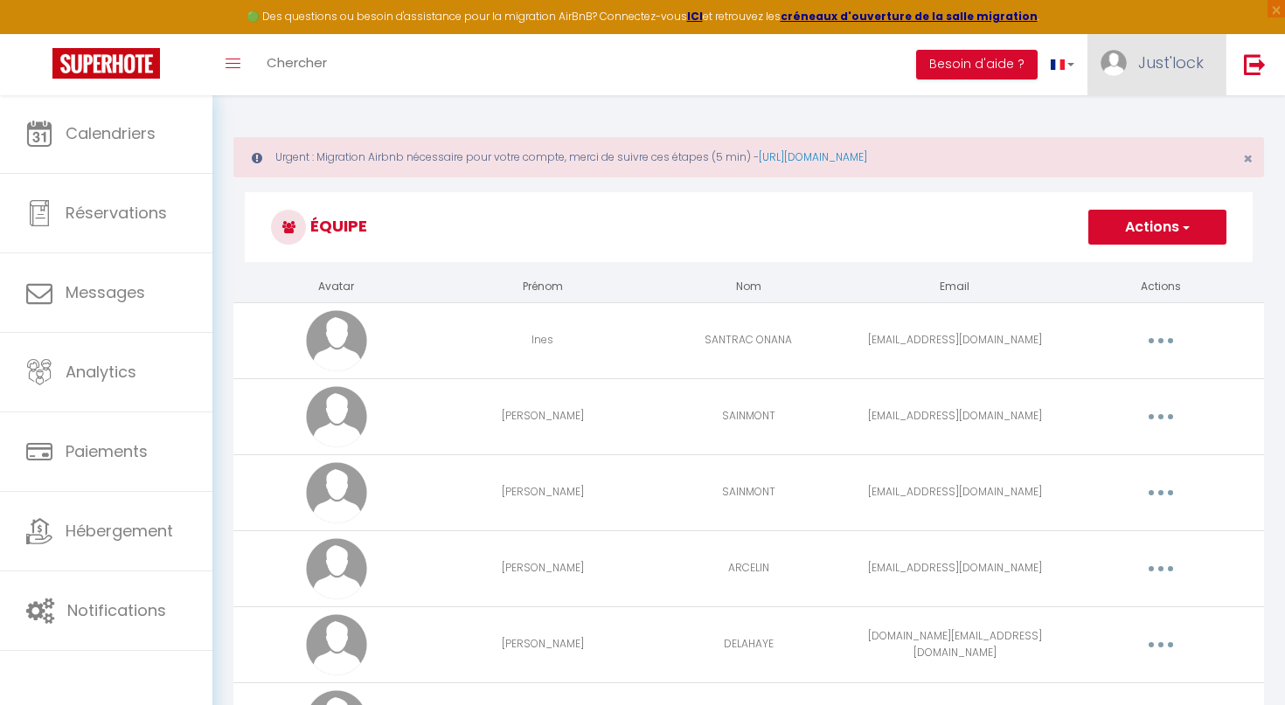
click at [1188, 53] on span "Just'lock" at bounding box center [1171, 63] width 66 height 22
click at [1170, 122] on link "Paramètres" at bounding box center [1155, 122] width 129 height 30
select select "fr"
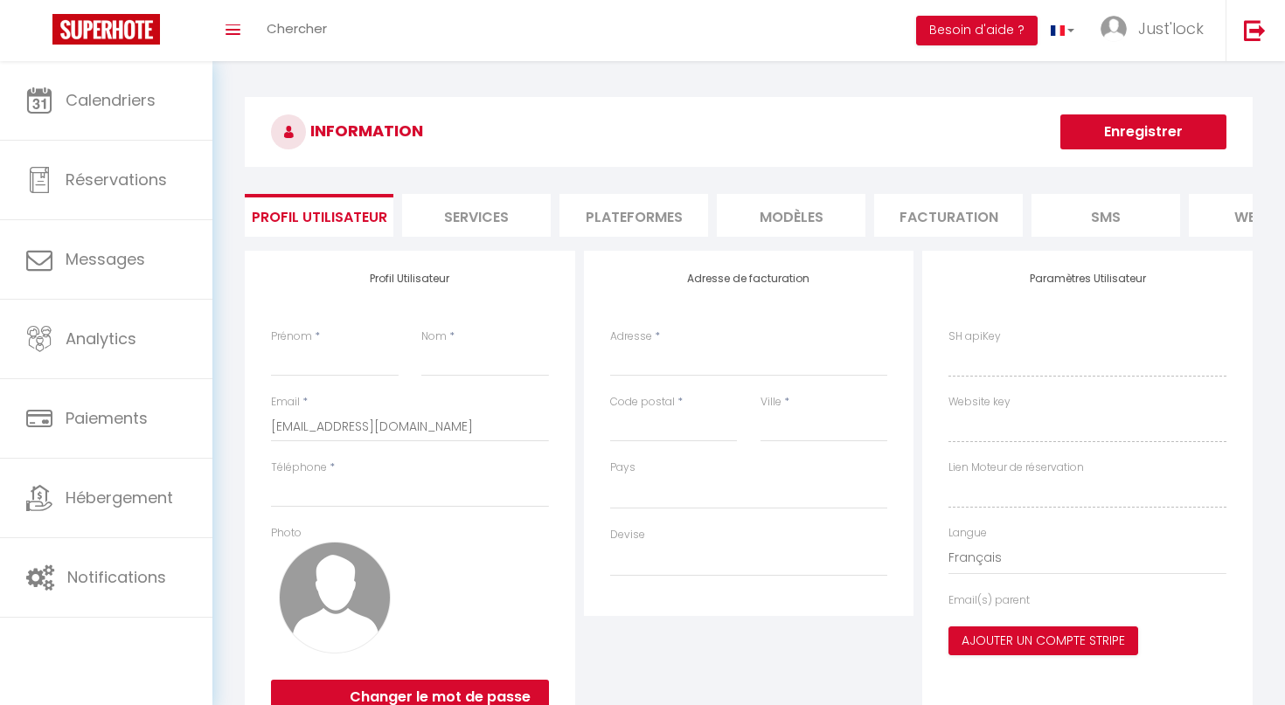
type input "Just'lock"
type input "Conciergerie"
type input "0760743200"
type input "[STREET_ADDRESS]"
type input "45160"
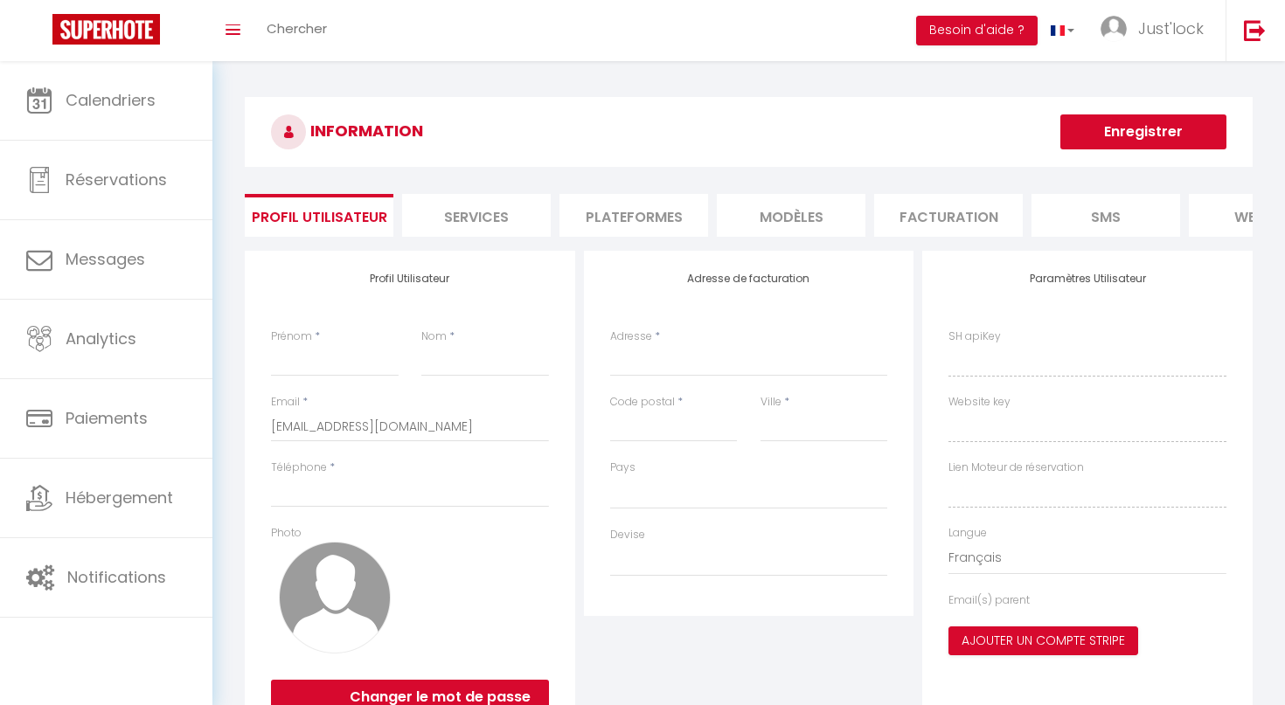
type input "SAINT HILAIRE SAINT MESMIN"
type input "XSQcm0pUgeq8Zjrlw5u1sTdDG"
type input "SPghkob7SNQ9c1LJ8LQntre9y"
type input "[URL][DOMAIN_NAME]"
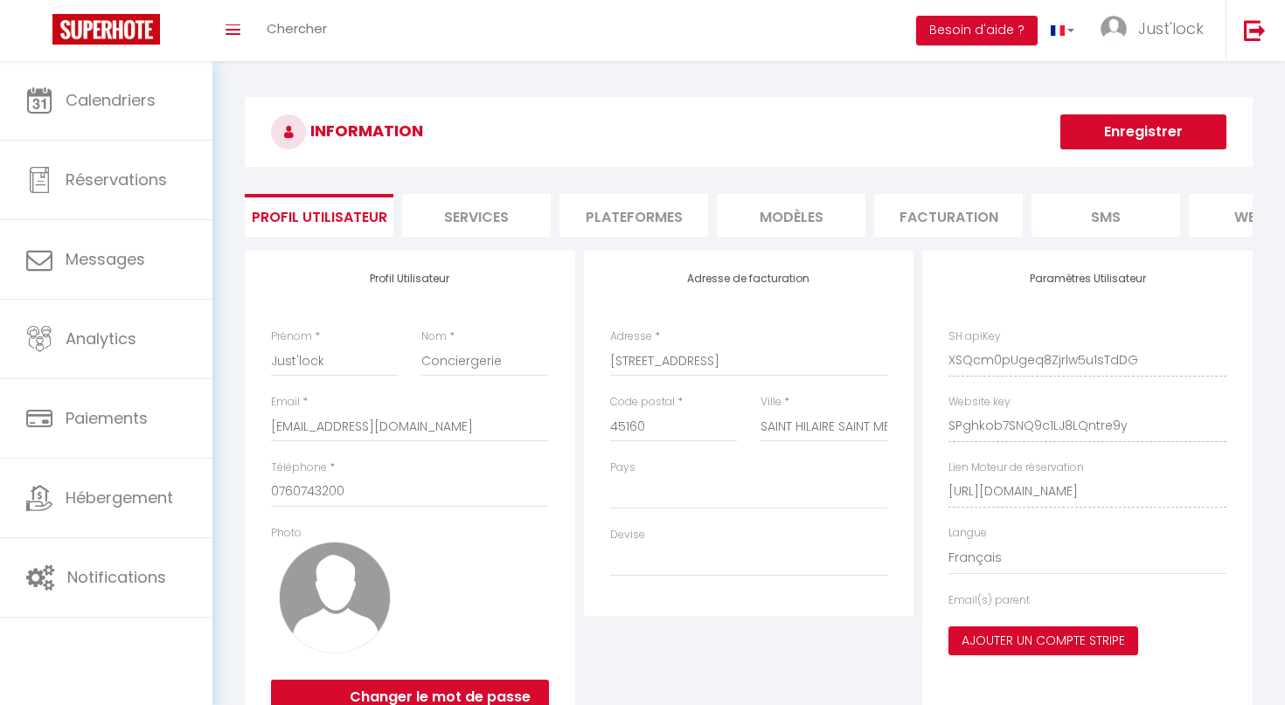
select select "28"
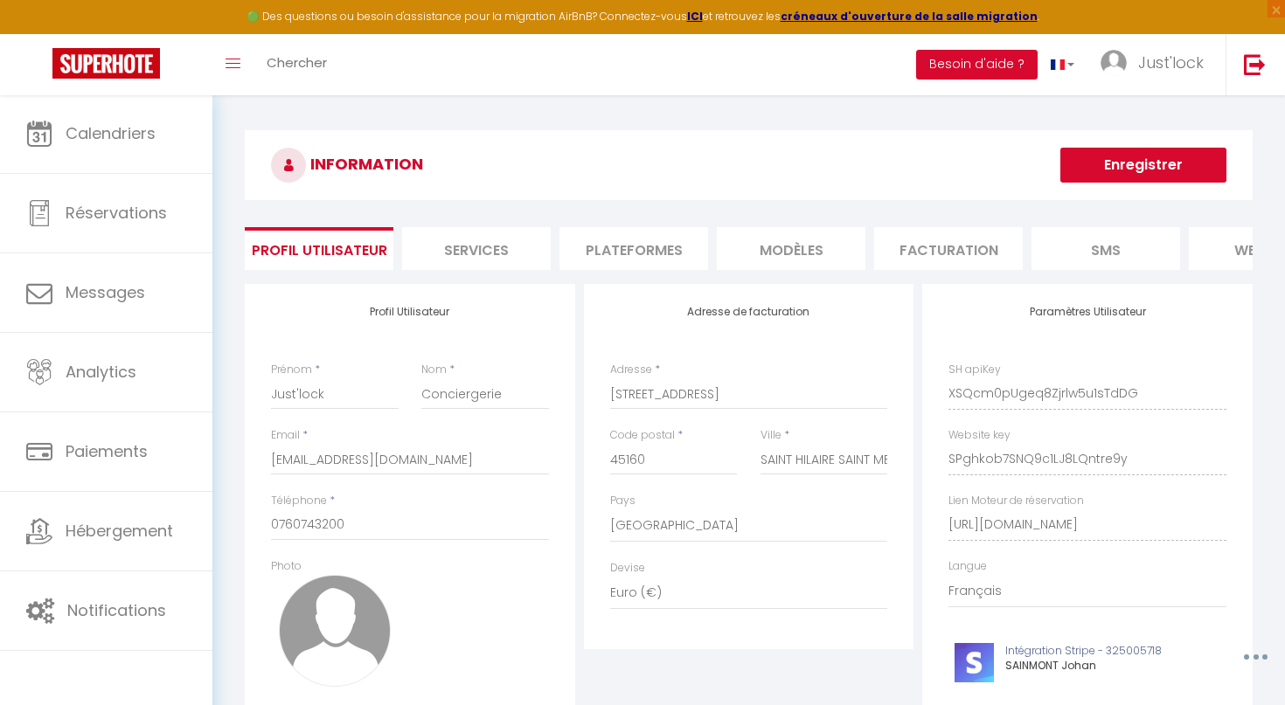
click at [568, 255] on li "Plateformes" at bounding box center [633, 248] width 149 height 43
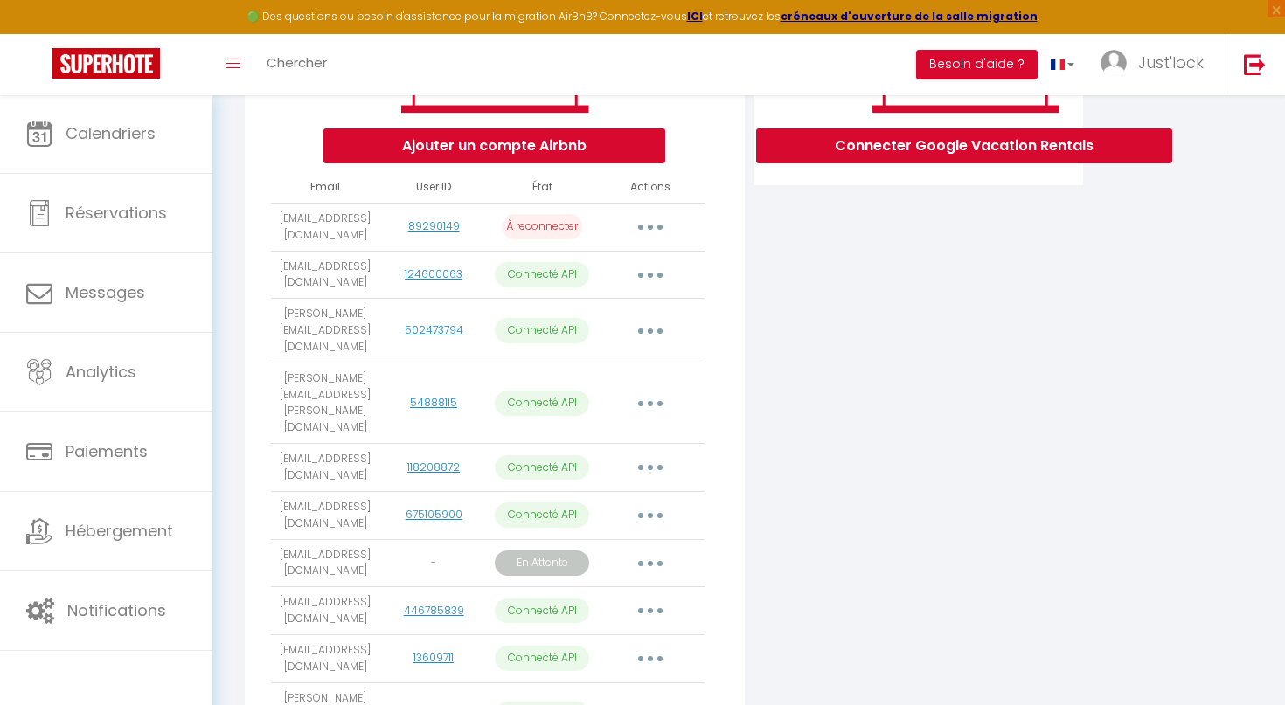
scroll to position [345, 0]
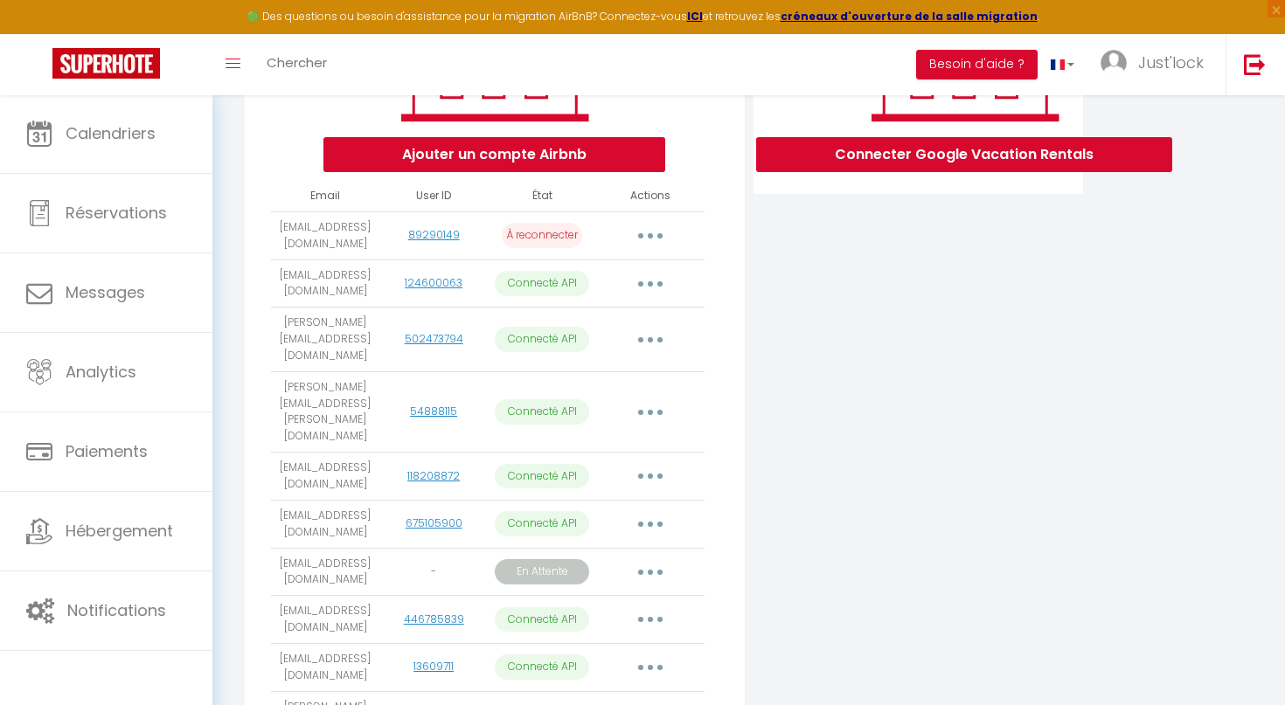
click at [664, 558] on button "button" at bounding box center [650, 572] width 49 height 28
click at [556, 597] on link "Obtenir le lien de connexion" at bounding box center [572, 612] width 196 height 30
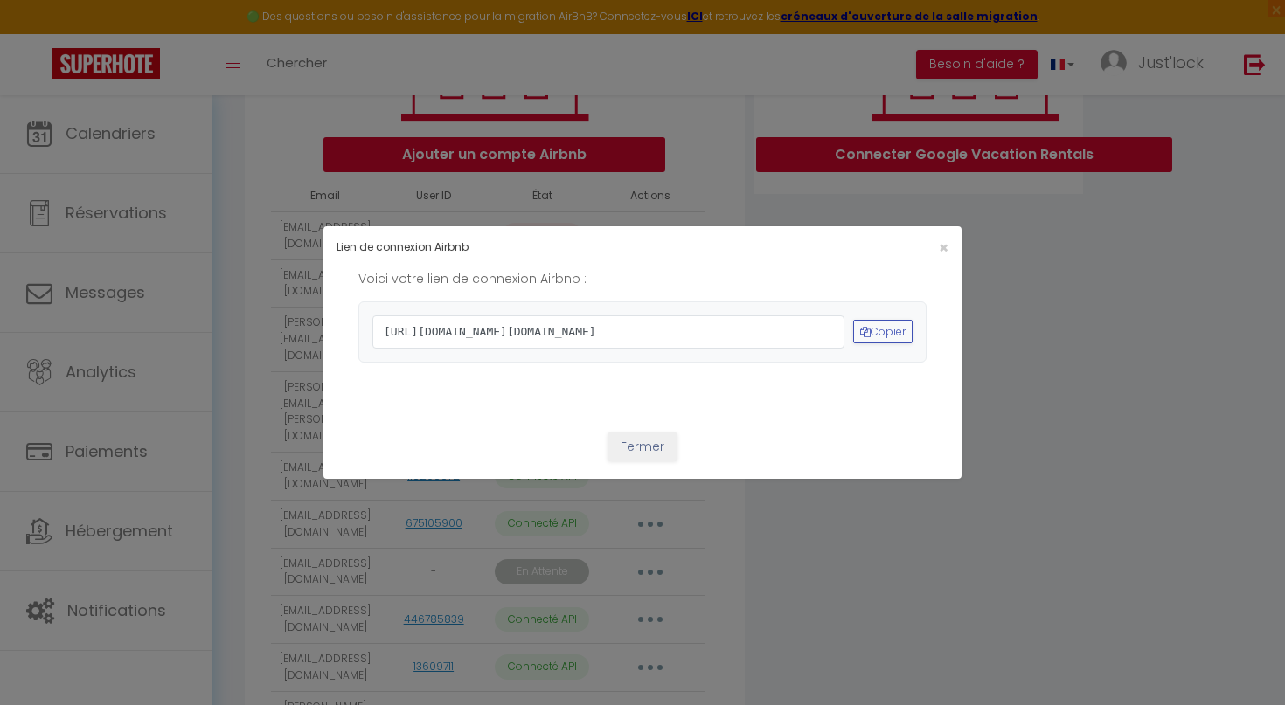
drag, startPoint x: 545, startPoint y: 376, endPoint x: 329, endPoint y: 289, distance: 232.5
click at [329, 289] on div "Voici votre lien de connexion Airbnb : [URL][DOMAIN_NAME][DOMAIN_NAME] Copier" at bounding box center [642, 333] width 638 height 128
copy span "[URL][DOMAIN_NAME][DOMAIN_NAME]"
click at [946, 237] on span "×" at bounding box center [944, 248] width 10 height 22
